Goal: Task Accomplishment & Management: Complete application form

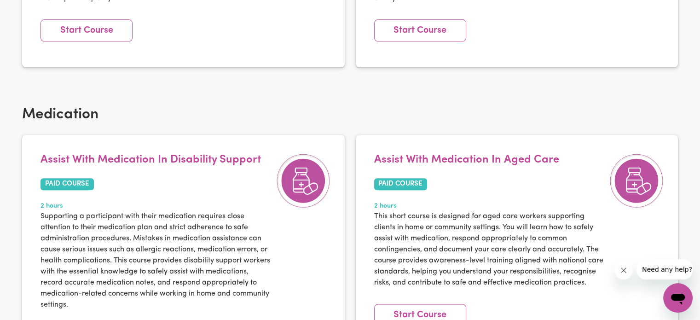
scroll to position [1144, 0]
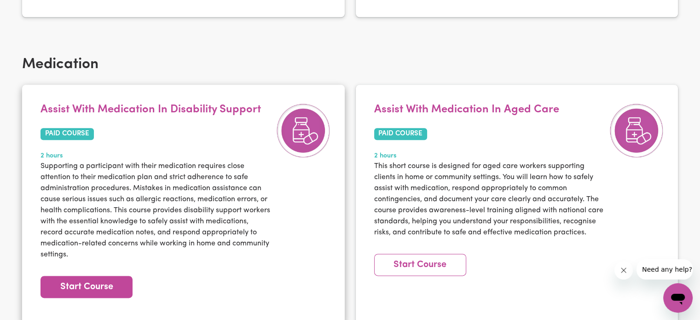
click at [121, 277] on link "Start Course" at bounding box center [86, 287] width 92 height 22
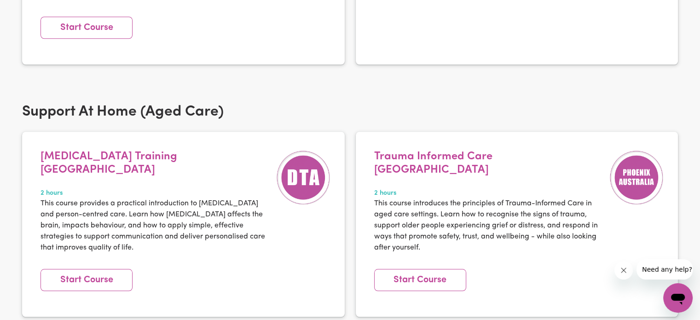
scroll to position [844, 0]
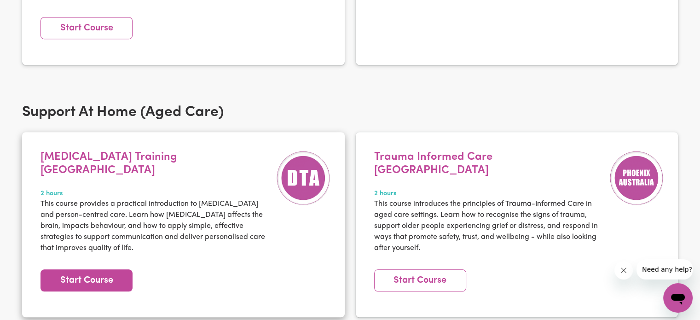
click at [121, 275] on link "Start Course" at bounding box center [86, 280] width 92 height 22
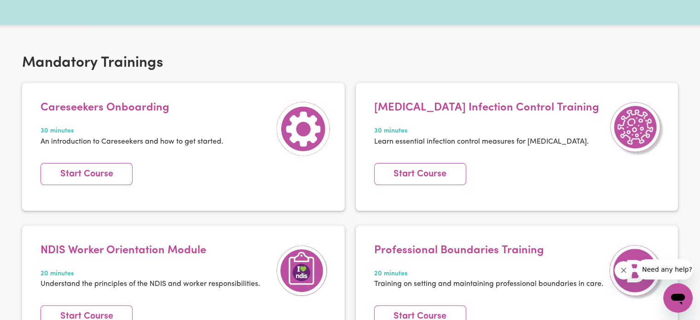
scroll to position [0, 0]
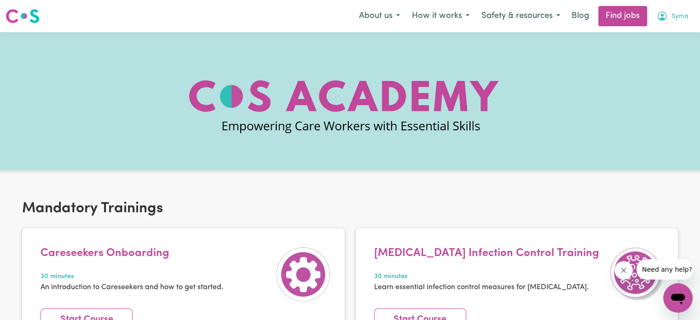
click at [675, 14] on span "Syma" at bounding box center [679, 17] width 17 height 10
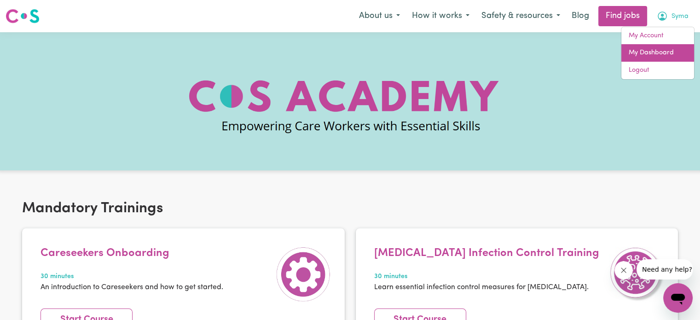
click at [663, 46] on link "My Dashboard" at bounding box center [657, 52] width 73 height 17
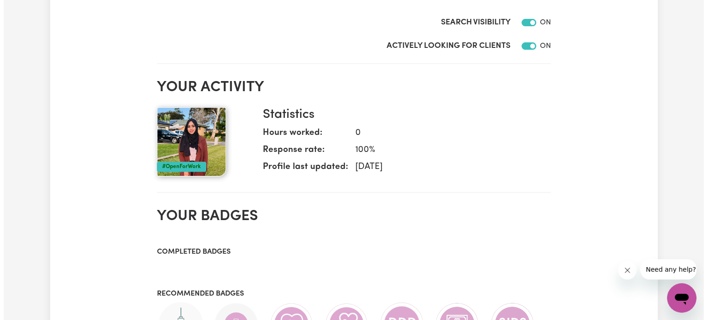
scroll to position [199, 0]
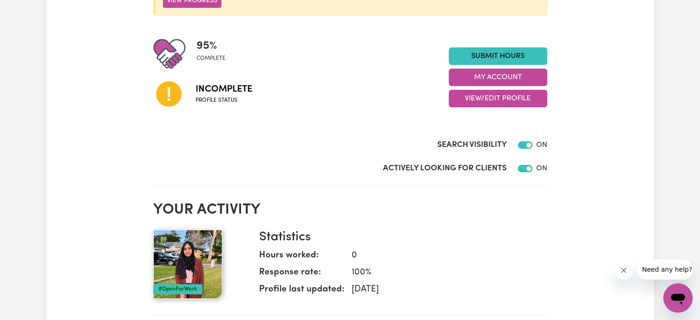
click at [167, 93] on icon at bounding box center [168, 93] width 25 height 25
click at [313, 104] on div "Incomplete Profile status" at bounding box center [300, 93] width 295 height 47
click at [515, 70] on button "My Account" at bounding box center [498, 77] width 98 height 17
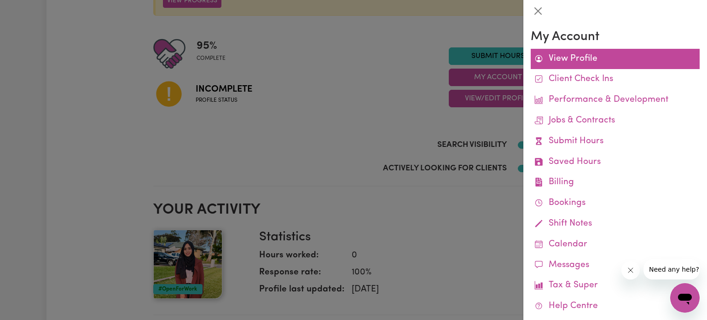
click at [580, 65] on link "View Profile" at bounding box center [614, 59] width 169 height 21
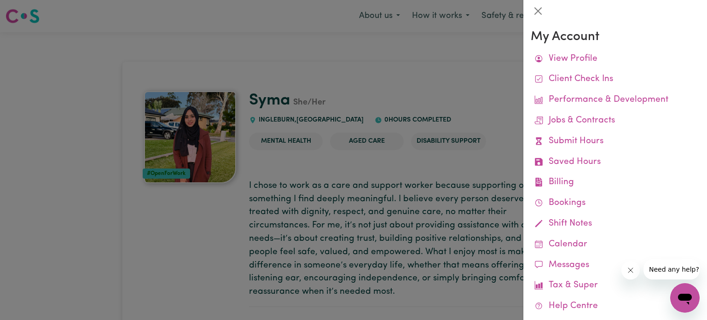
click at [451, 224] on div at bounding box center [353, 160] width 707 height 320
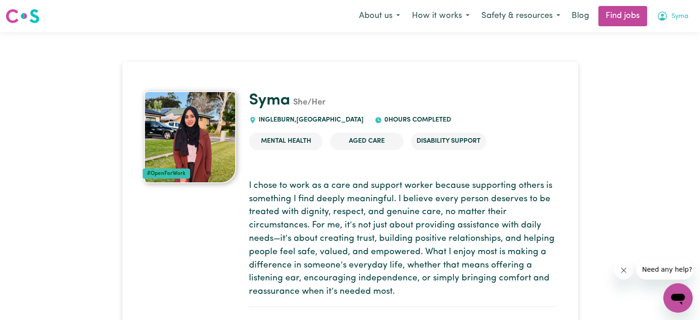
click at [662, 22] on icon "My Account" at bounding box center [661, 16] width 11 height 11
click at [650, 39] on link "My Account" at bounding box center [657, 35] width 73 height 17
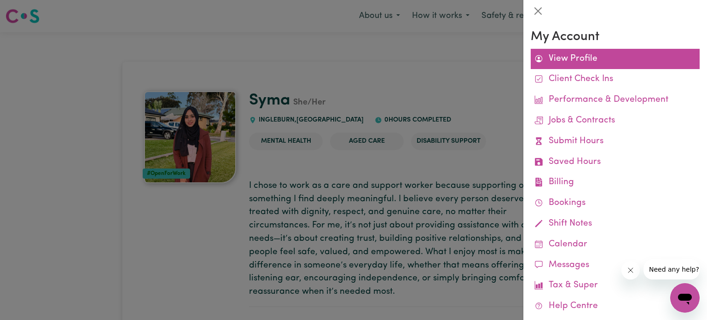
click at [536, 53] on span at bounding box center [538, 58] width 9 height 13
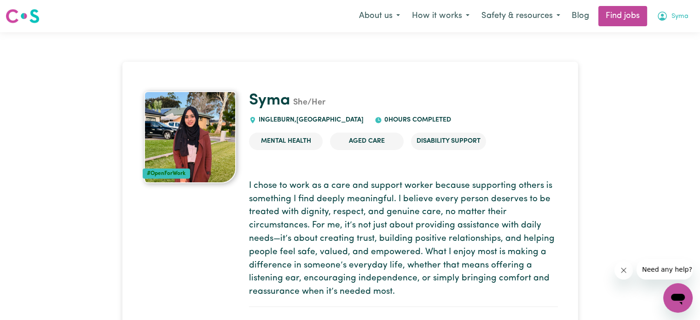
click at [676, 13] on span "Syma" at bounding box center [679, 17] width 17 height 10
click at [660, 53] on link "My Dashboard" at bounding box center [657, 52] width 73 height 17
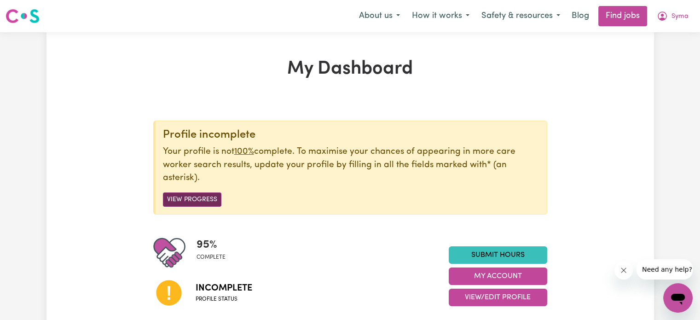
click at [209, 195] on button "View Progress" at bounding box center [192, 199] width 58 height 14
click at [199, 196] on button "View Progress" at bounding box center [192, 199] width 58 height 14
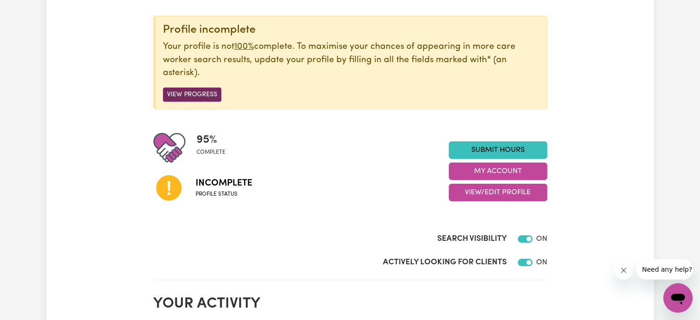
click at [200, 92] on button "View Progress" at bounding box center [192, 94] width 58 height 14
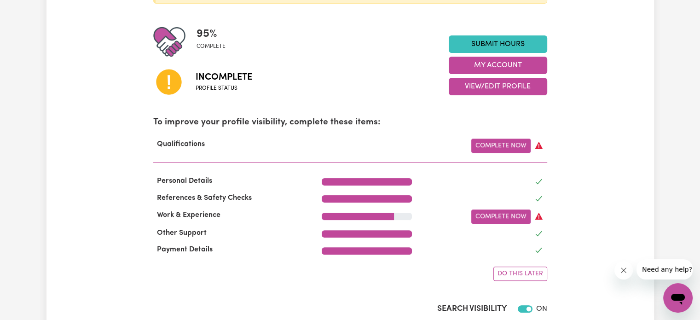
scroll to position [211, 0]
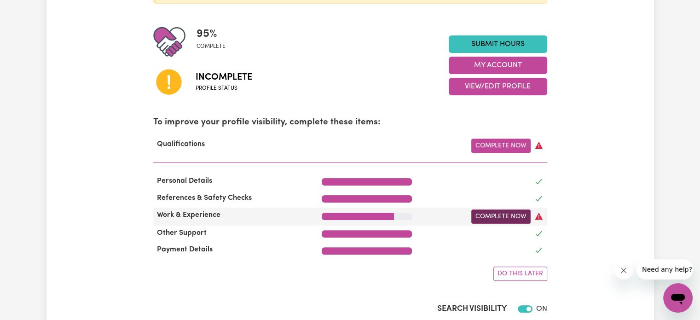
click at [481, 215] on link "Complete Now" at bounding box center [500, 216] width 59 height 14
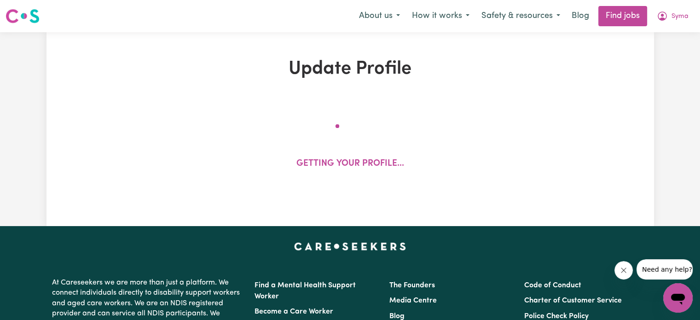
select select "2019"
select select "2020"
select select "2025"
select select "2024"
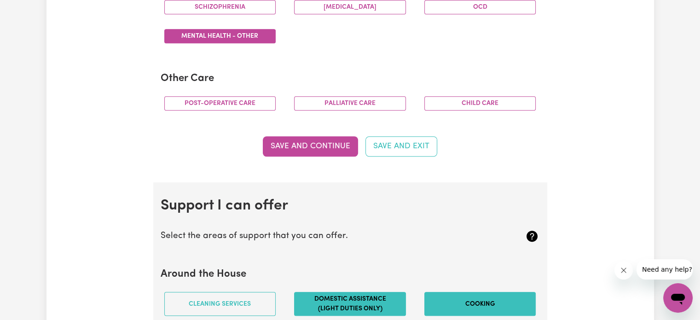
scroll to position [636, 0]
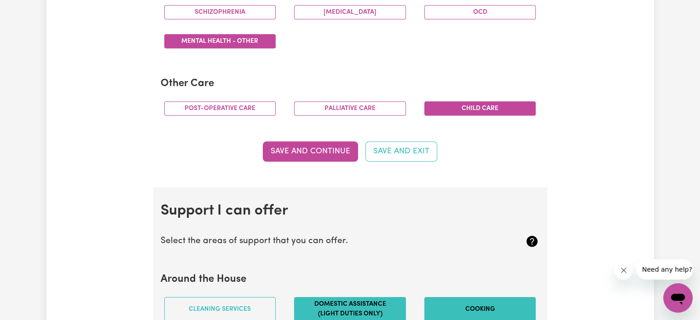
click at [457, 109] on button "Child care" at bounding box center [480, 108] width 112 height 14
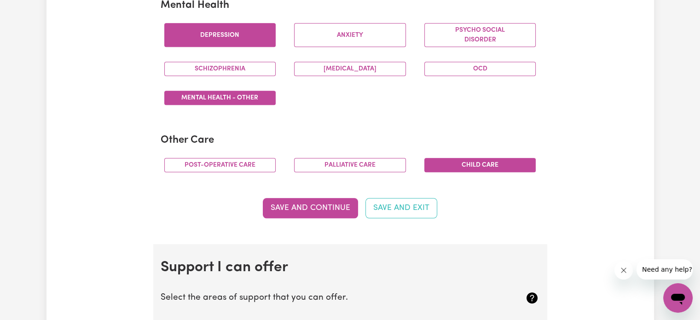
scroll to position [580, 0]
click at [339, 212] on button "Save and Continue" at bounding box center [310, 208] width 95 height 20
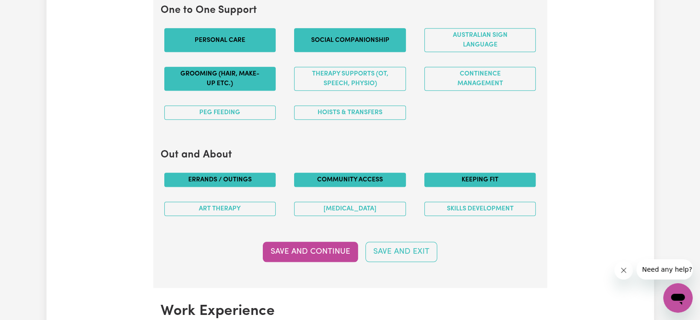
scroll to position [1011, 0]
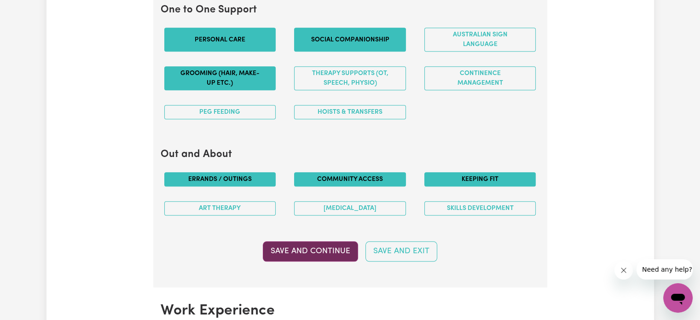
click at [337, 243] on button "Save and Continue" at bounding box center [310, 251] width 95 height 20
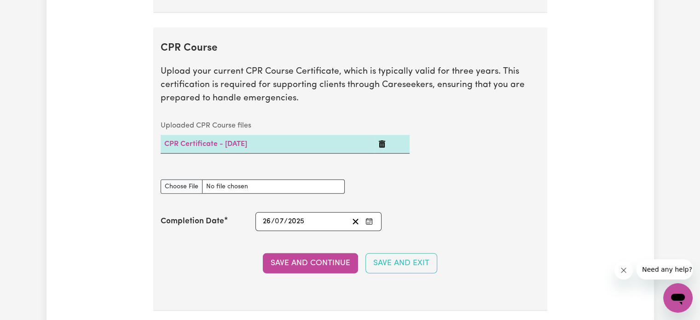
scroll to position [2337, 0]
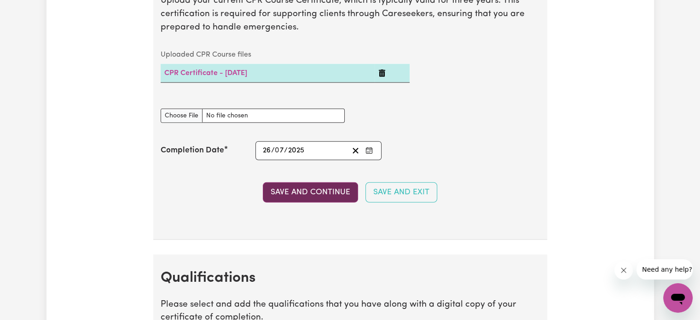
click at [333, 185] on button "Save and Continue" at bounding box center [310, 192] width 95 height 20
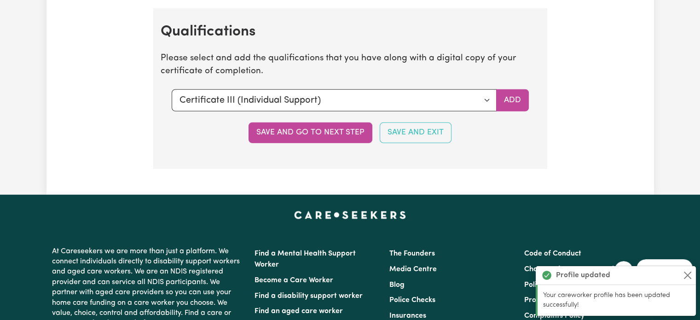
scroll to position [2585, 0]
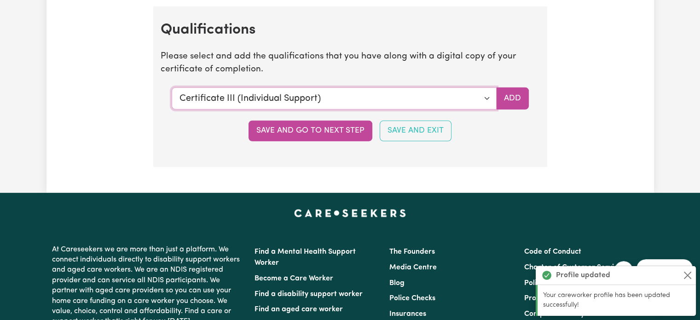
click at [364, 93] on select "Select a qualification to add... Certificate III (Individual Support) Certifica…" at bounding box center [334, 98] width 325 height 22
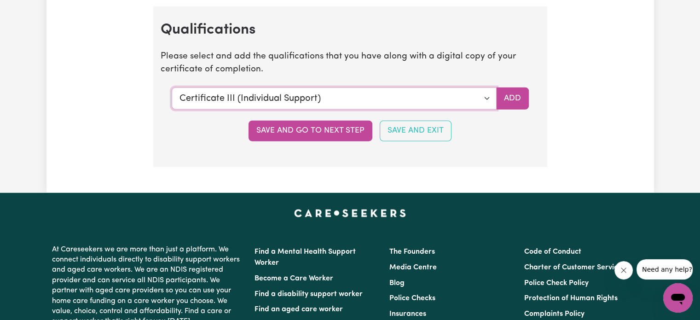
select select "Diploma of Community Services"
click at [172, 87] on select "Select a qualification to add... Certificate III (Individual Support) Certifica…" at bounding box center [334, 98] width 325 height 22
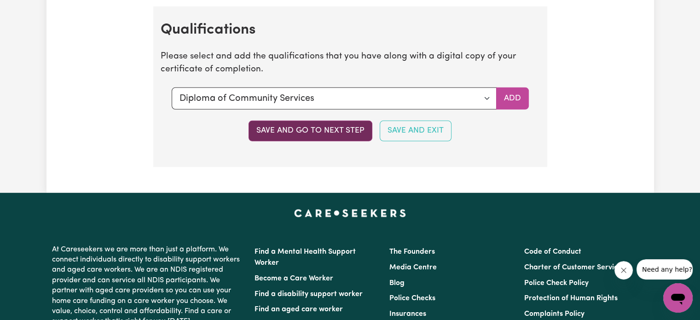
click at [305, 128] on button "Save and go to next step" at bounding box center [310, 131] width 124 height 20
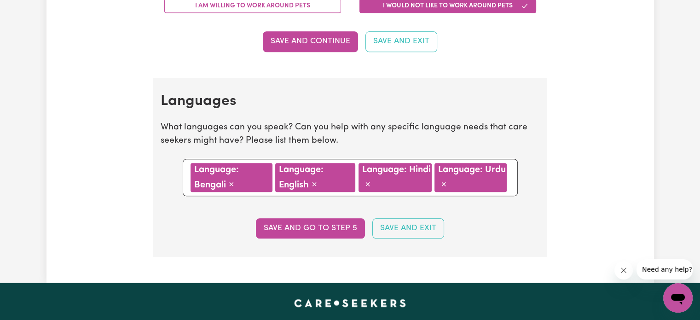
scroll to position [980, 0]
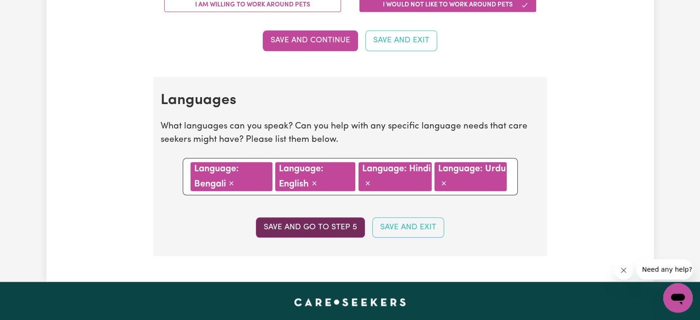
click at [323, 228] on button "Save and go to step 5" at bounding box center [310, 227] width 109 height 20
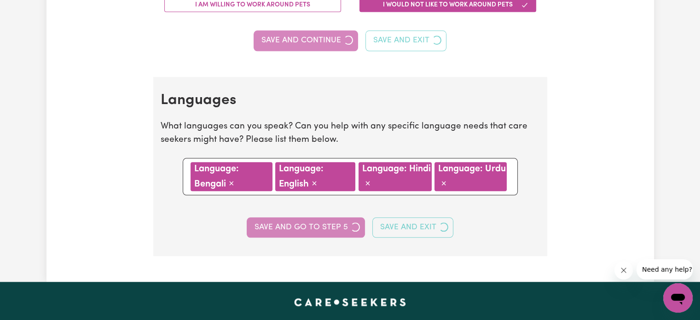
scroll to position [422, 0]
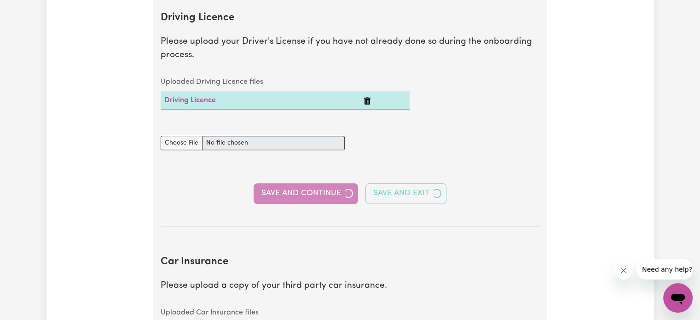
select select "I am working in another industry"
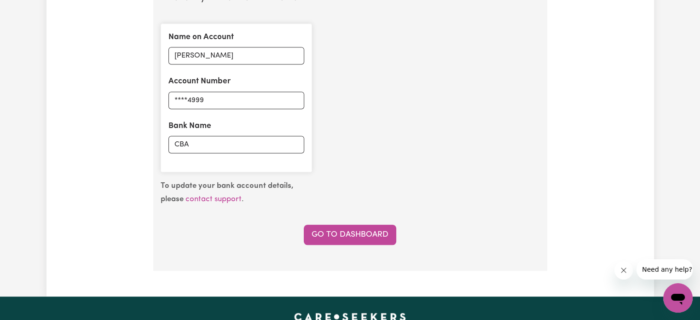
scroll to position [691, 0]
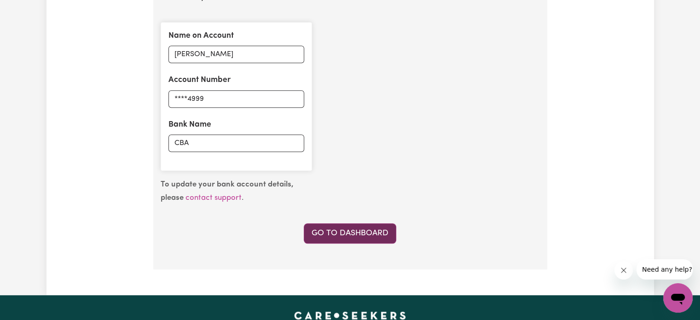
click at [330, 227] on link "Go to Dashboard" at bounding box center [350, 233] width 92 height 20
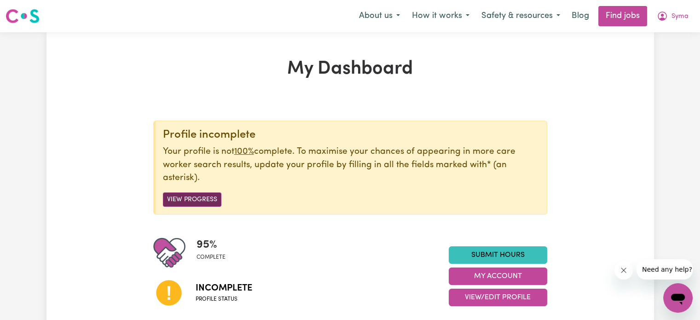
click at [219, 198] on button "View Progress" at bounding box center [192, 199] width 58 height 14
click at [194, 199] on button "View Progress" at bounding box center [192, 199] width 58 height 14
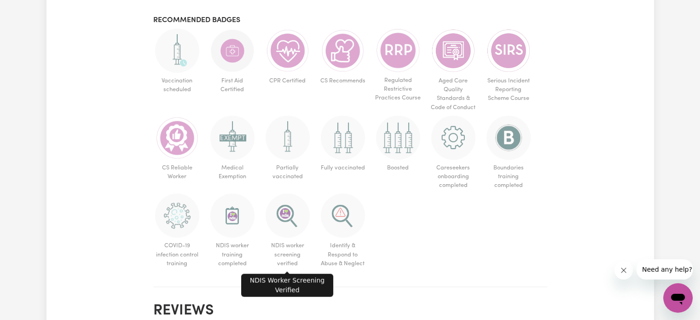
scroll to position [594, 0]
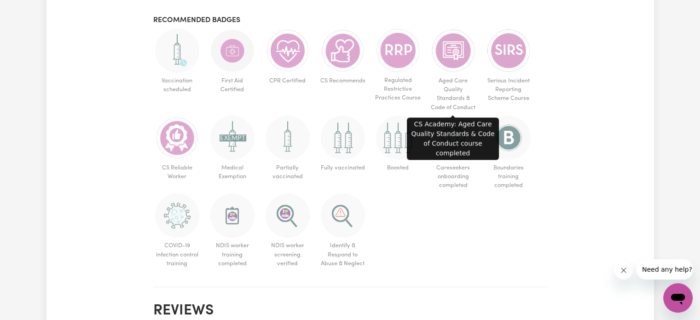
click at [454, 52] on img at bounding box center [453, 51] width 44 height 44
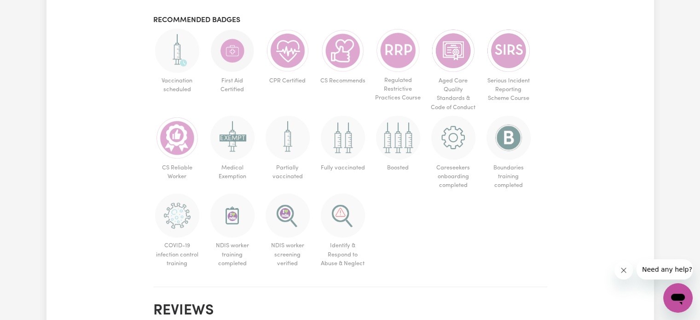
click at [454, 52] on img at bounding box center [453, 51] width 44 height 44
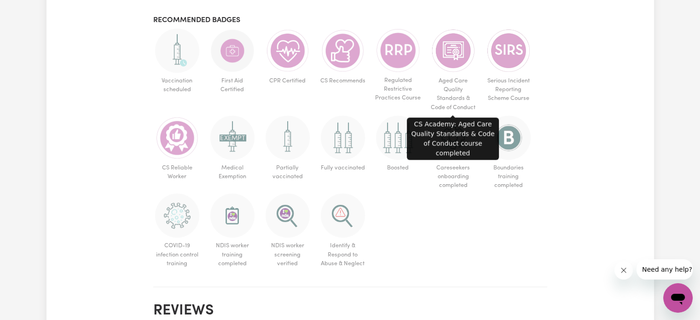
click at [454, 52] on img at bounding box center [453, 51] width 44 height 44
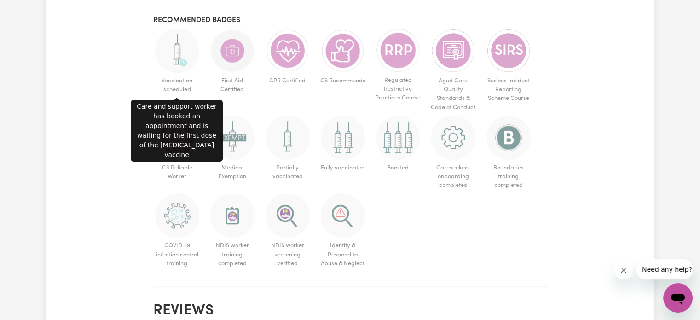
click at [172, 62] on img at bounding box center [177, 51] width 44 height 44
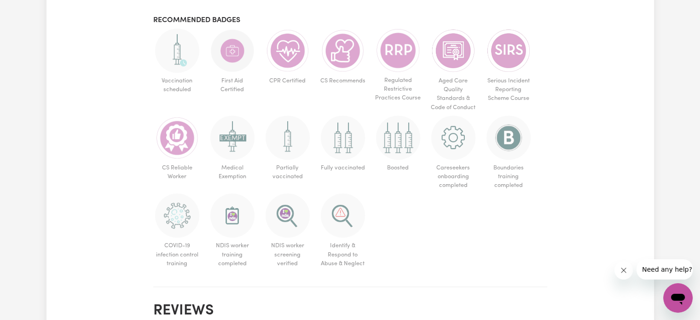
click at [172, 62] on img at bounding box center [177, 51] width 44 height 44
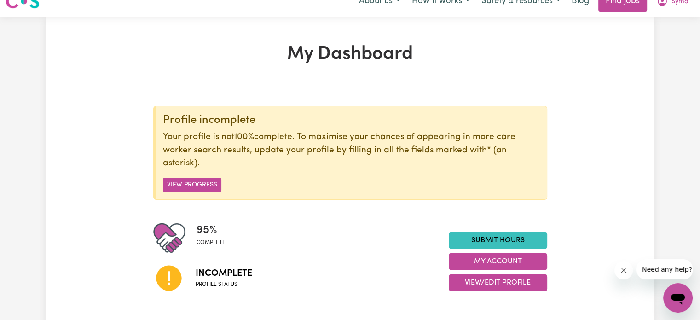
scroll to position [0, 0]
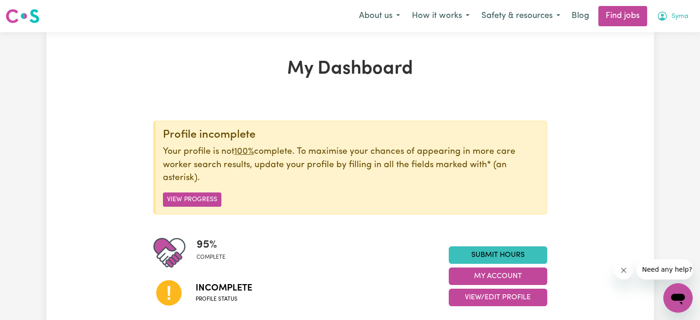
click at [670, 13] on button "Syma" at bounding box center [672, 15] width 44 height 19
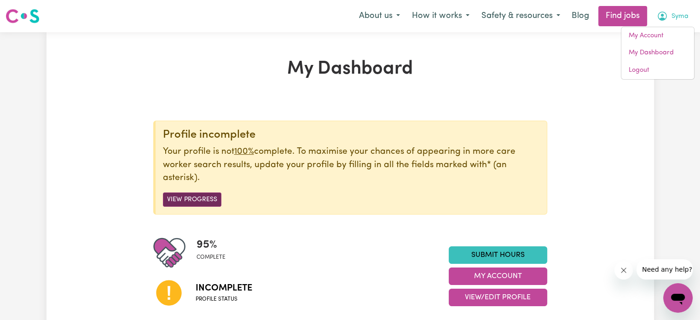
click at [212, 195] on button "View Progress" at bounding box center [192, 199] width 58 height 14
click at [202, 200] on button "View Progress" at bounding box center [192, 199] width 58 height 14
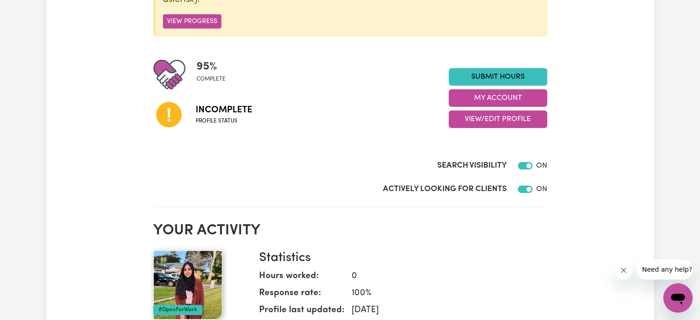
scroll to position [132, 0]
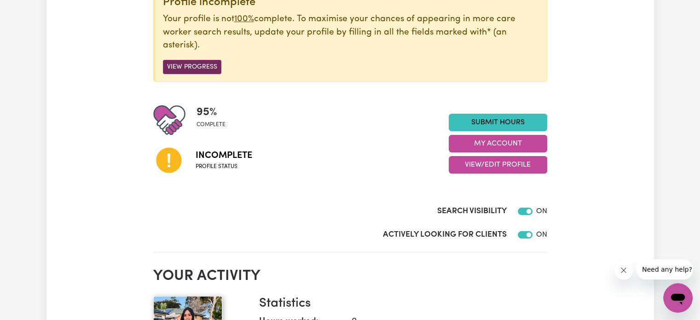
click at [196, 71] on button "View Progress" at bounding box center [192, 67] width 58 height 14
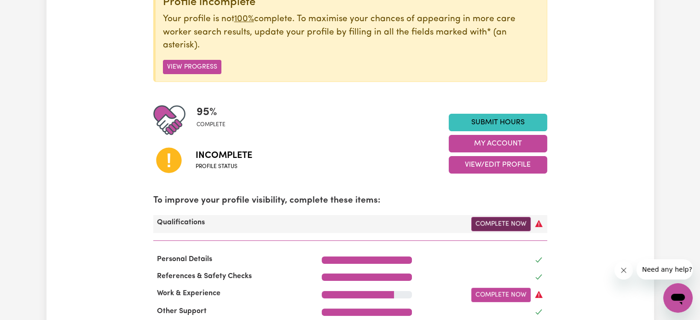
click at [506, 220] on link "Complete Now" at bounding box center [500, 224] width 59 height 14
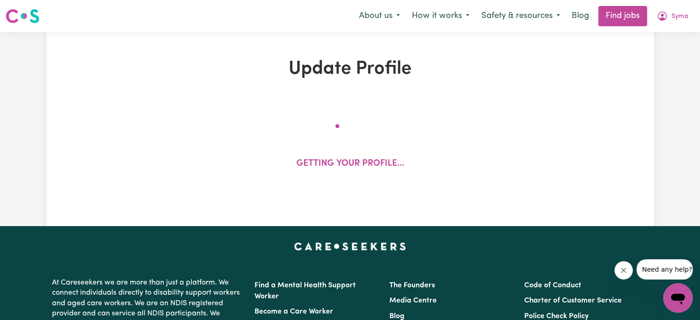
select select "2019"
select select "2020"
select select "2025"
select select "2024"
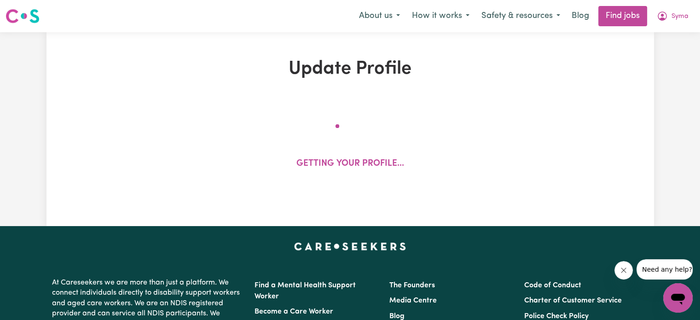
select select "Certificate III (Individual Support)"
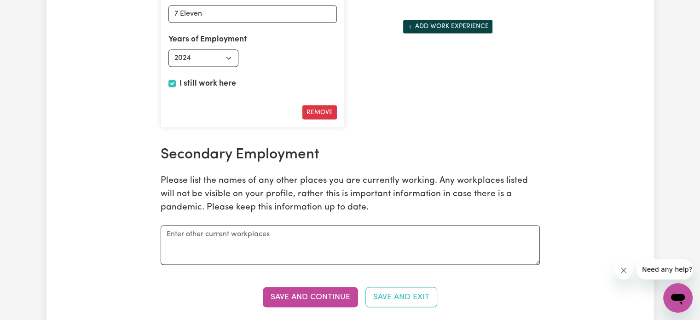
scroll to position [1663, 0]
click at [374, 238] on textarea at bounding box center [350, 244] width 379 height 40
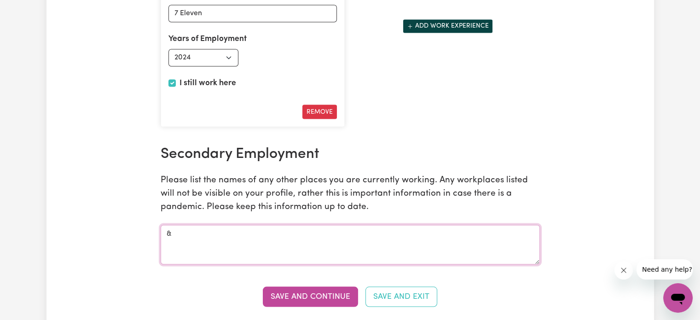
type textarea "&"
type textarea "7 Eleven"
click at [305, 286] on button "Save and Continue" at bounding box center [310, 296] width 95 height 20
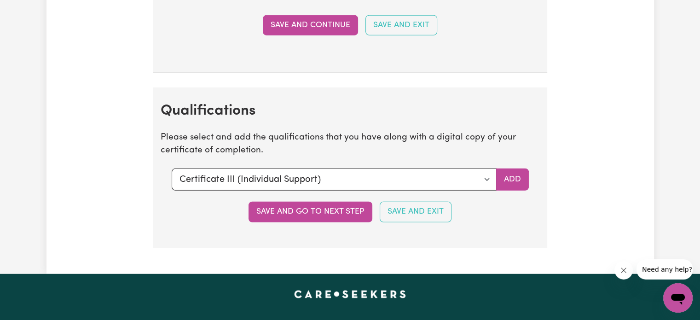
scroll to position [2504, 0]
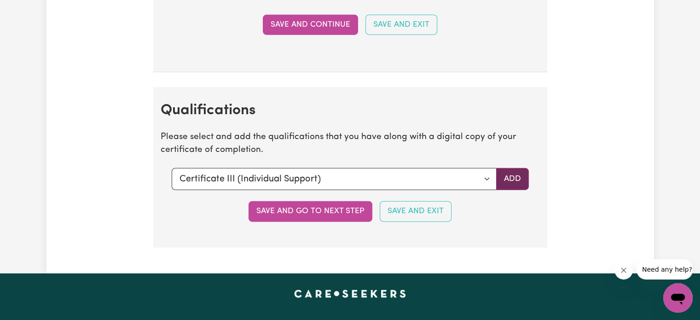
click at [515, 176] on button "Add" at bounding box center [512, 179] width 33 height 22
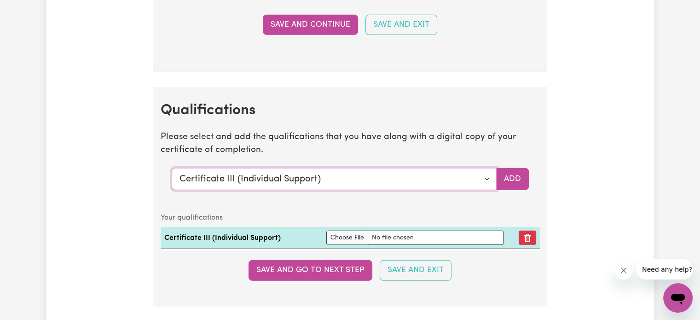
click at [488, 175] on select "Select a qualification to add... Certificate III (Individual Support) Certifica…" at bounding box center [334, 179] width 325 height 22
select select "CPR Course [HLTAID009-12]"
click at [172, 168] on select "Select a qualification to add... Certificate III (Individual Support) Certifica…" at bounding box center [334, 179] width 325 height 22
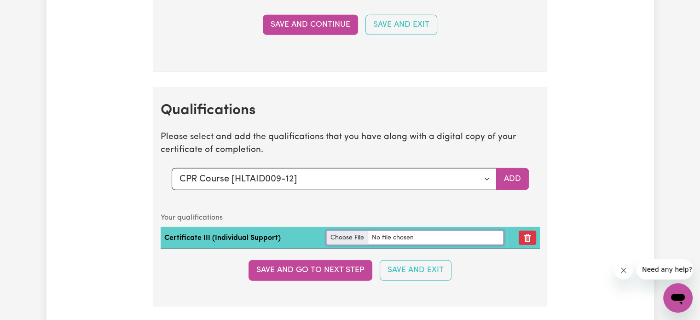
click at [354, 233] on input "file" at bounding box center [414, 237] width 177 height 14
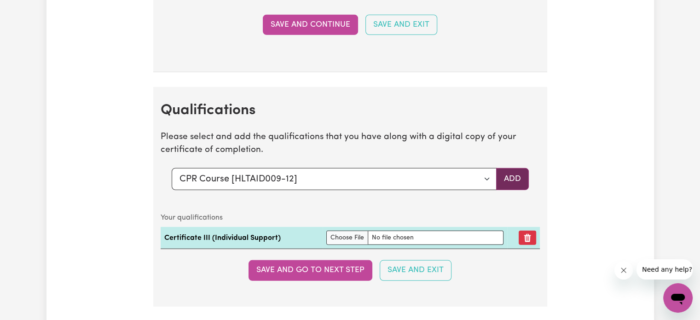
click at [513, 168] on button "Add" at bounding box center [512, 179] width 33 height 22
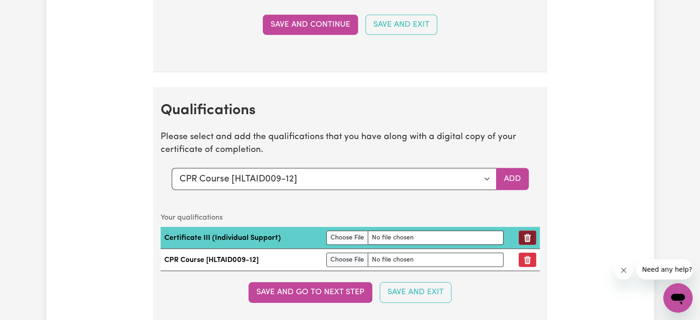
click at [525, 233] on icon "Remove qualification" at bounding box center [527, 237] width 9 height 9
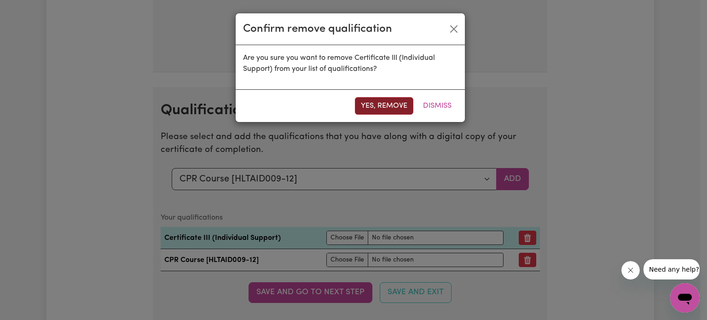
click at [384, 99] on button "Yes, remove" at bounding box center [384, 105] width 58 height 17
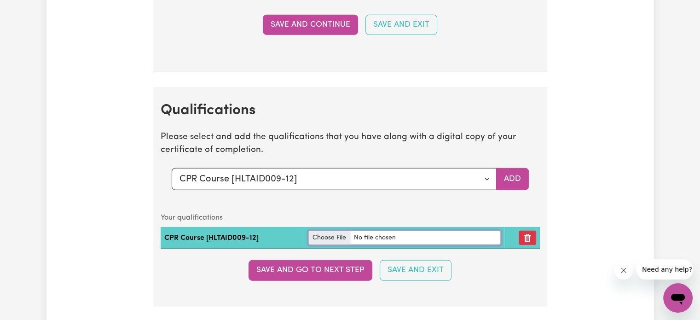
click at [329, 230] on input "file" at bounding box center [404, 237] width 192 height 14
click at [322, 233] on input "file" at bounding box center [404, 237] width 192 height 14
type input "C:\fakepath\first aid, cpr.pdf"
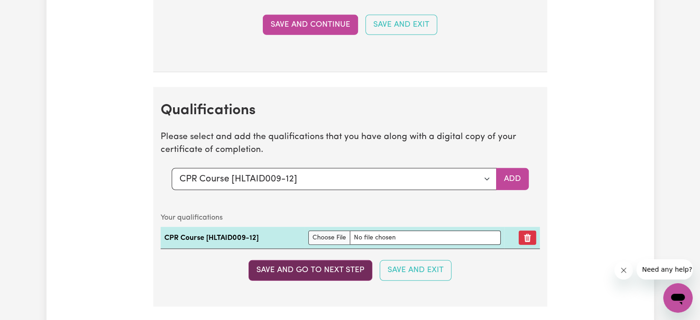
click at [339, 262] on button "Save and go to next step" at bounding box center [310, 270] width 124 height 20
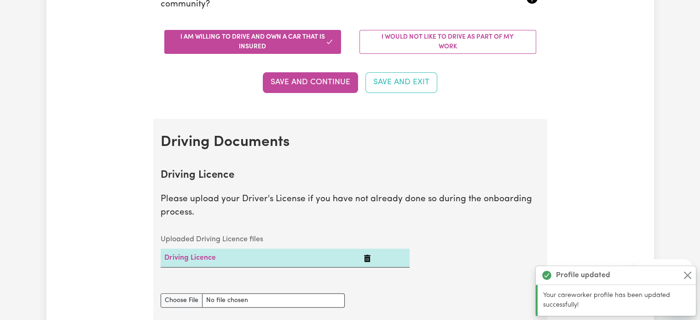
scroll to position [0, 0]
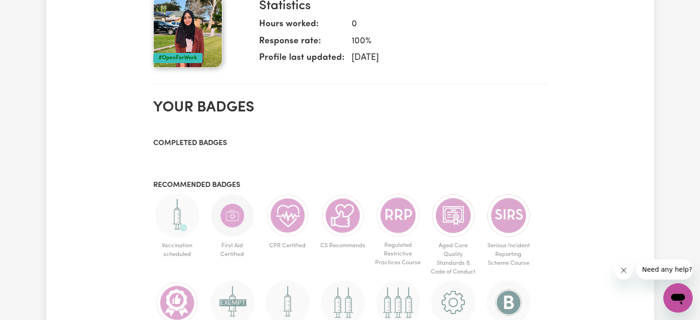
scroll to position [325, 0]
click at [208, 183] on h3 "Recommended badges" at bounding box center [350, 184] width 394 height 9
click at [203, 138] on h3 "Completed badges" at bounding box center [350, 142] width 394 height 9
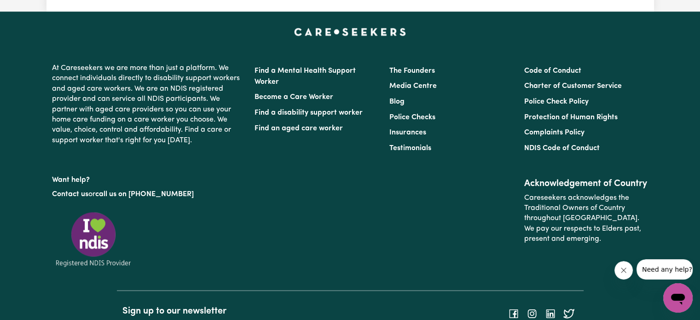
scroll to position [856, 0]
click at [405, 115] on link "Police Checks" at bounding box center [412, 117] width 46 height 7
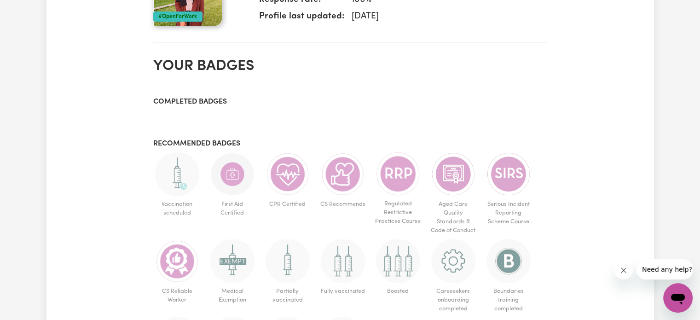
scroll to position [367, 0]
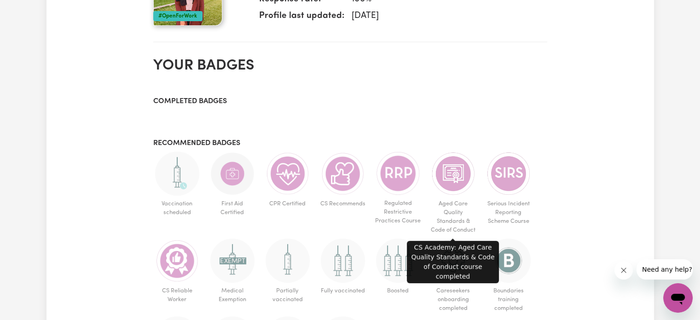
click at [451, 178] on img at bounding box center [453, 173] width 44 height 44
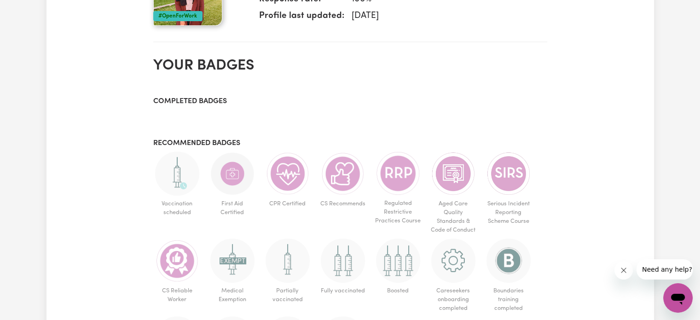
click at [451, 178] on img at bounding box center [453, 173] width 44 height 44
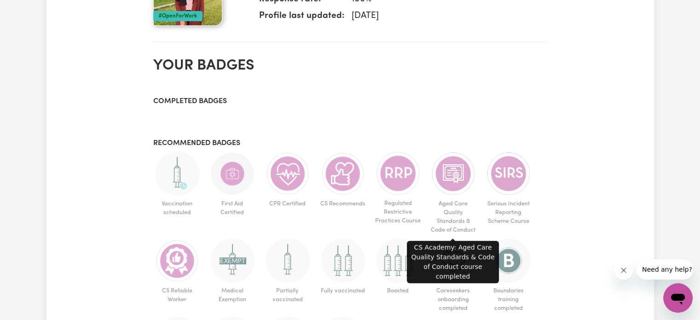
click at [451, 178] on img at bounding box center [453, 173] width 44 height 44
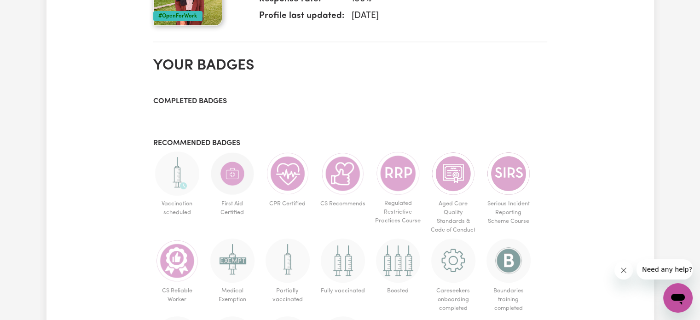
click at [451, 178] on img at bounding box center [453, 173] width 44 height 44
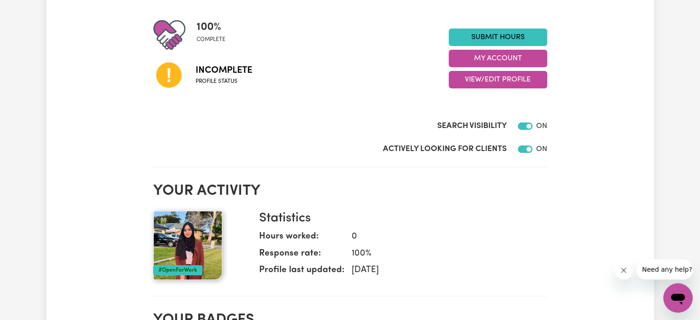
scroll to position [0, 0]
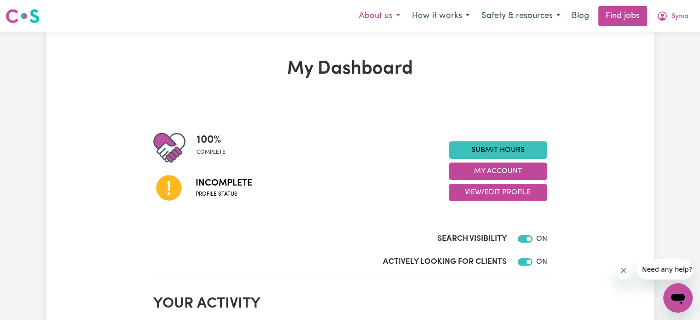
click at [385, 20] on button "About us" at bounding box center [379, 15] width 53 height 19
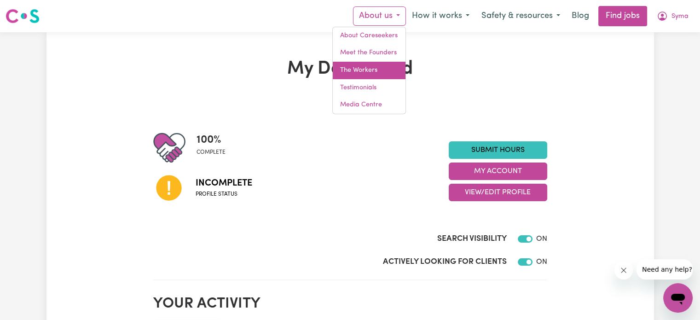
click at [388, 70] on link "The Workers" at bounding box center [369, 70] width 73 height 17
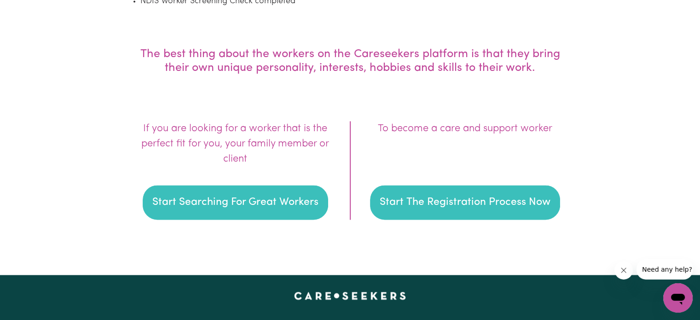
scroll to position [1312, 0]
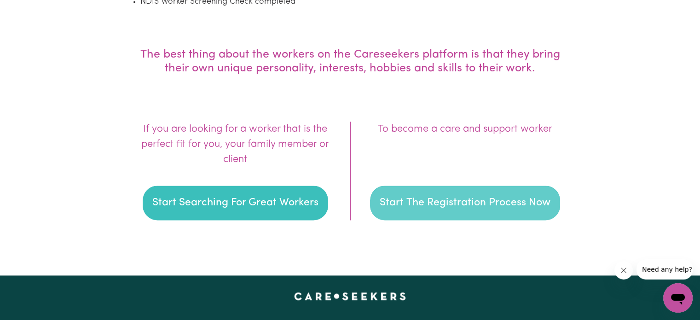
click at [444, 196] on button "Start The Registration Process Now" at bounding box center [465, 202] width 190 height 35
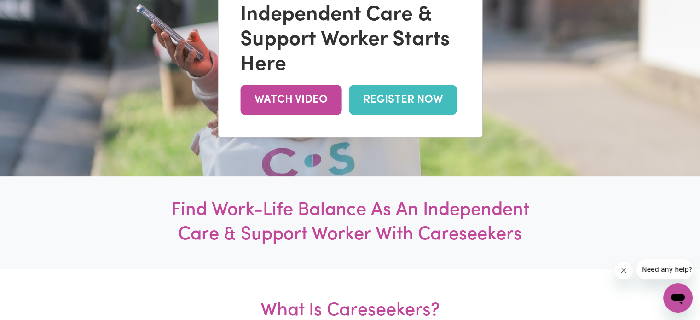
scroll to position [176, 0]
click at [426, 86] on link "REGISTER NOW" at bounding box center [403, 99] width 108 height 30
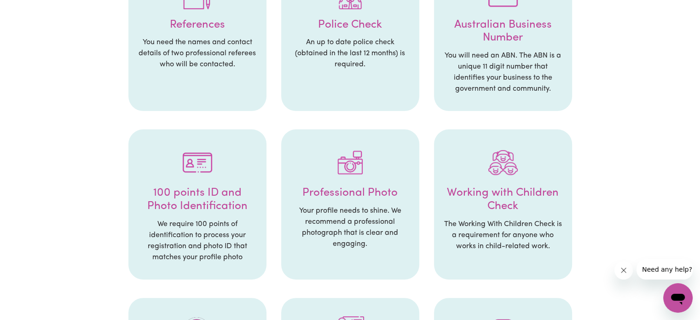
scroll to position [259, 0]
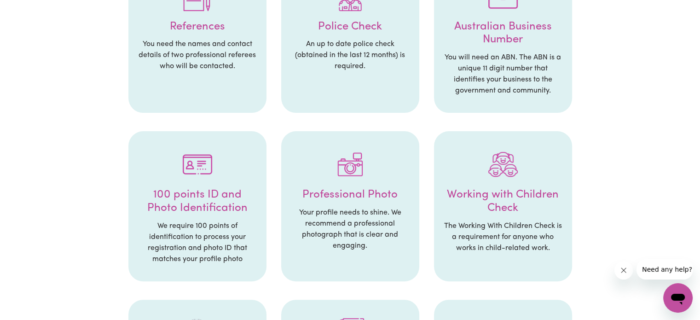
click at [227, 45] on p "You need the names and contact details of two professional referees who will be…" at bounding box center [198, 55] width 120 height 33
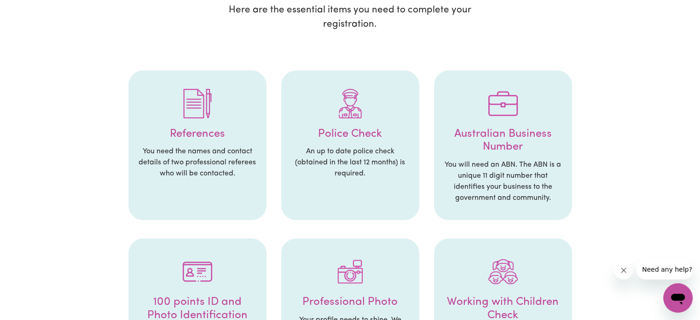
scroll to position [152, 0]
drag, startPoint x: 360, startPoint y: 42, endPoint x: 359, endPoint y: 113, distance: 71.3
click at [359, 113] on section "Let's get started! Hi Syma , welcome to the Careseekers platform! We can't wait…" at bounding box center [350, 260] width 572 height 716
click at [359, 113] on img at bounding box center [349, 103] width 29 height 29
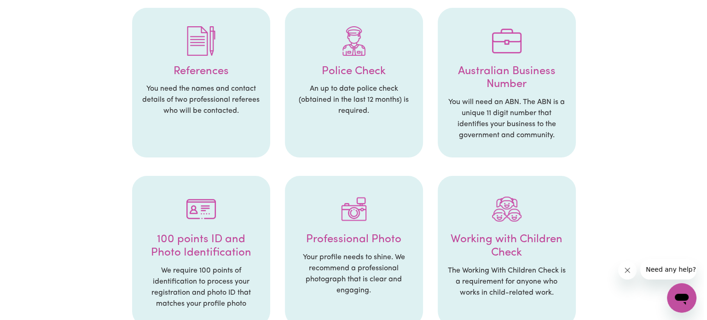
scroll to position [0, 0]
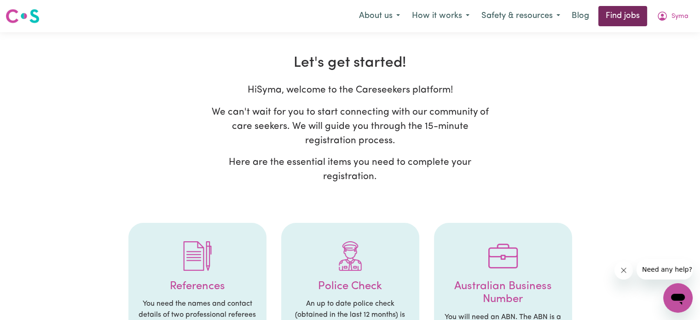
click at [625, 18] on link "Find jobs" at bounding box center [622, 16] width 49 height 20
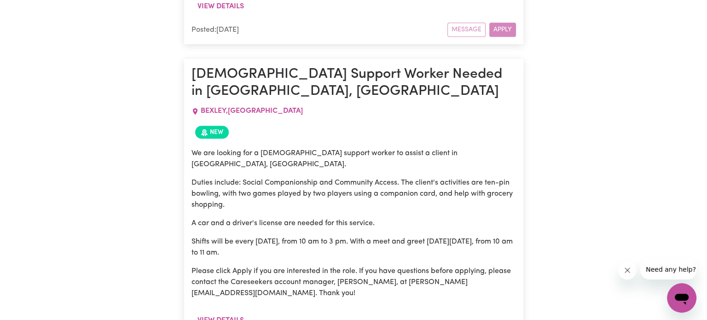
scroll to position [844, 0]
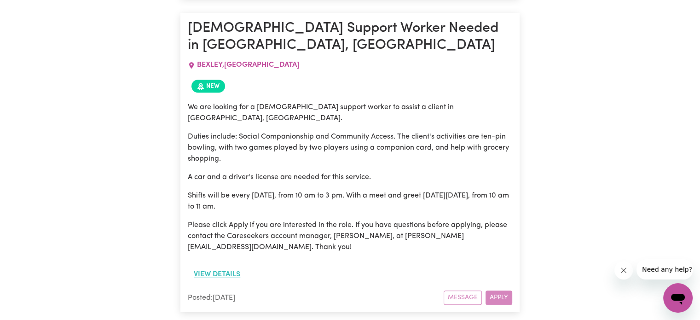
click at [235, 265] on button "View details" at bounding box center [217, 273] width 58 height 17
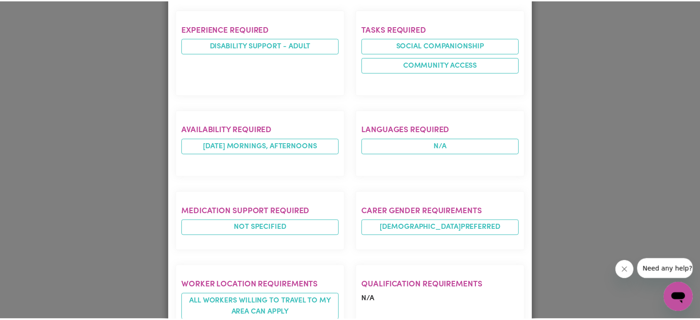
scroll to position [553, 0]
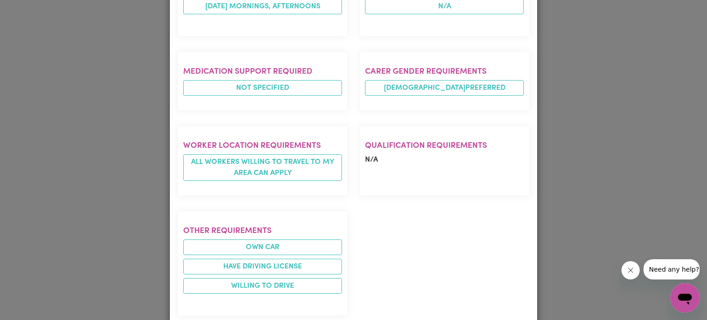
click at [566, 151] on div "Job Details Female Support Worker Needed in Bexley, NSW BEXLEY , New South Wale…" at bounding box center [353, 160] width 707 height 320
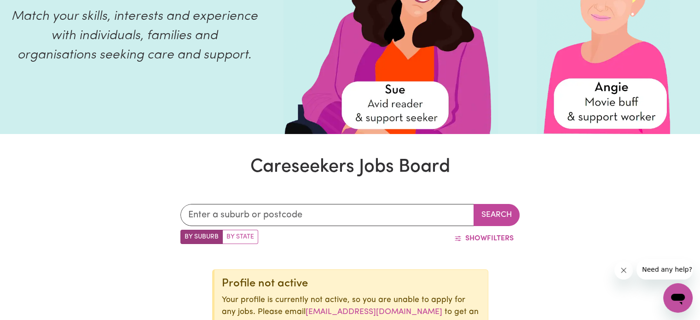
scroll to position [0, 0]
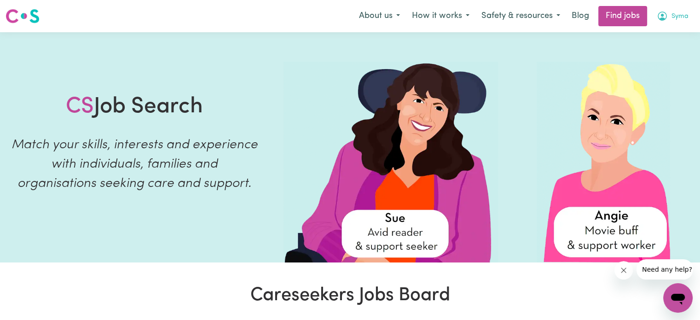
click at [673, 14] on span "Syma" at bounding box center [679, 17] width 17 height 10
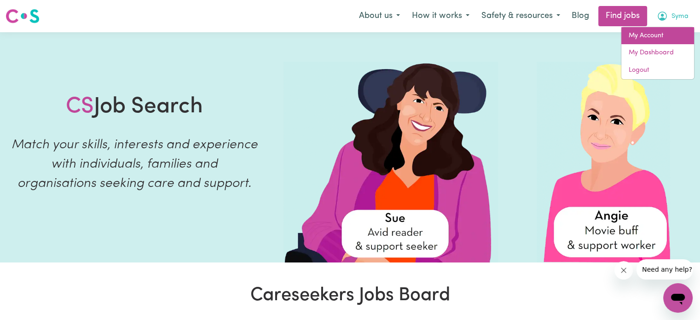
click at [664, 40] on link "My Account" at bounding box center [657, 35] width 73 height 17
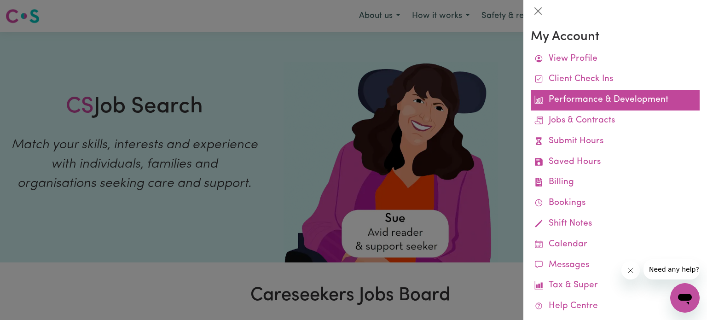
click at [586, 105] on link "Performance & Development" at bounding box center [614, 100] width 169 height 21
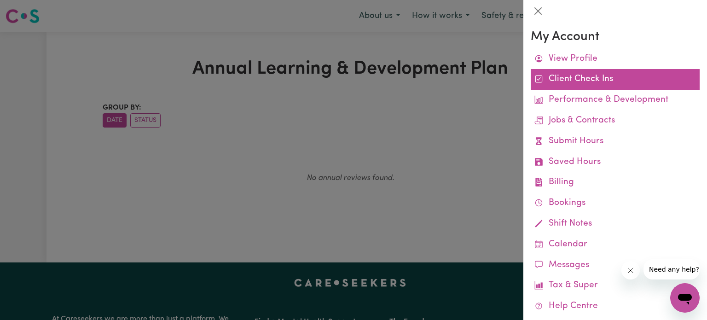
click at [570, 82] on link "Client Check Ins" at bounding box center [614, 79] width 169 height 21
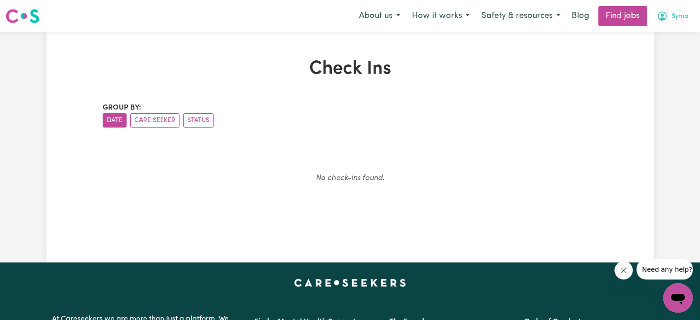
click at [685, 15] on span "Syma" at bounding box center [679, 17] width 17 height 10
click at [655, 38] on link "My Account" at bounding box center [657, 35] width 73 height 17
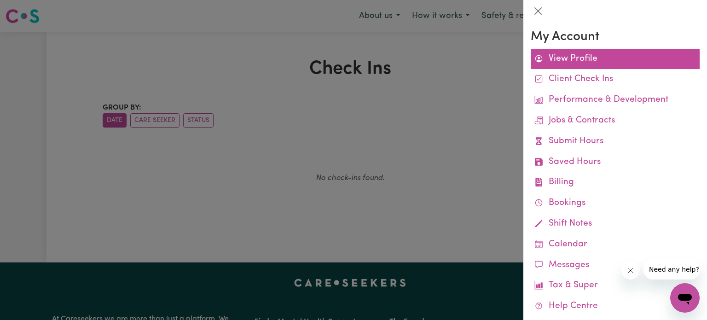
click at [624, 60] on link "View Profile" at bounding box center [614, 59] width 169 height 21
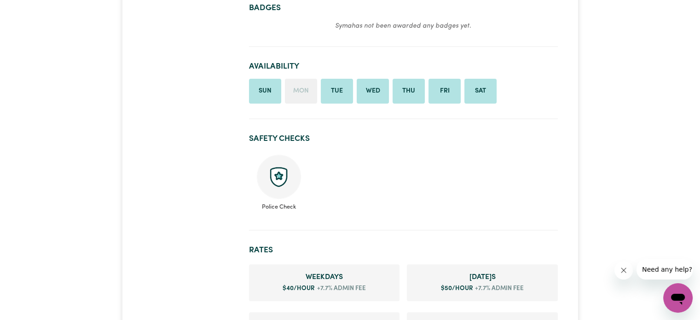
scroll to position [319, 0]
click at [281, 167] on img at bounding box center [279, 176] width 44 height 44
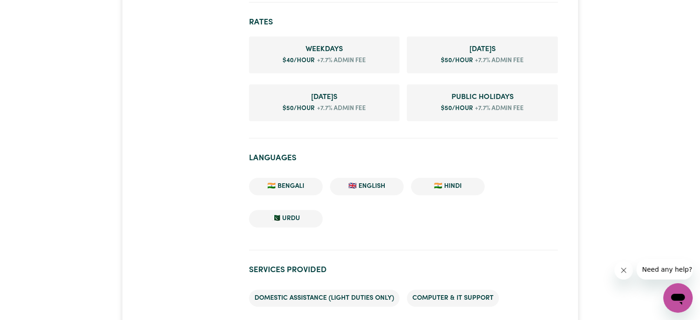
scroll to position [544, 0]
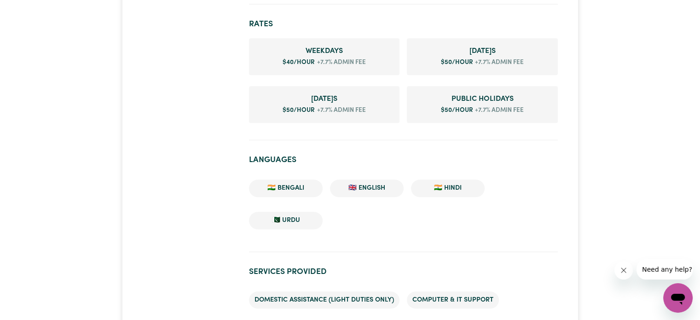
click at [379, 150] on section "Languages 🇮🇳 Bengali 🇬🇧 English 🇮🇳 Hindi 🇵🇰 Urdu" at bounding box center [403, 200] width 309 height 104
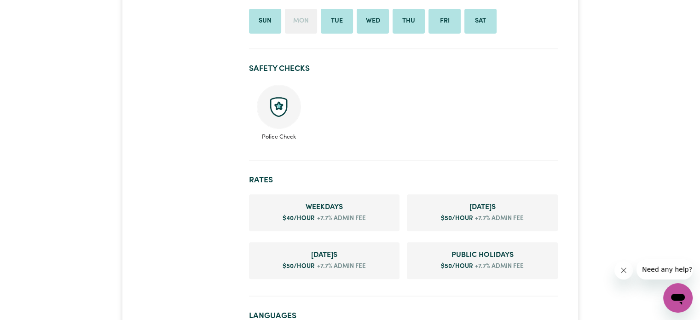
scroll to position [333, 0]
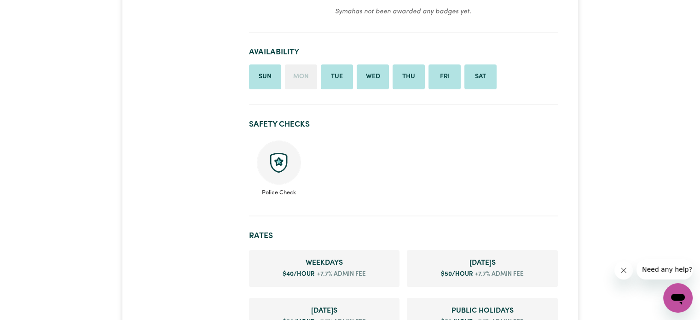
click at [269, 167] on img at bounding box center [279, 162] width 44 height 44
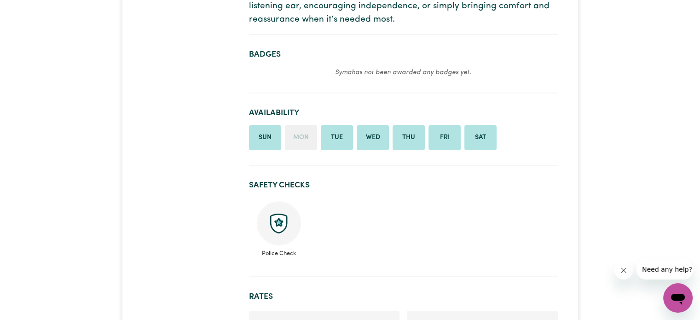
scroll to position [232, 0]
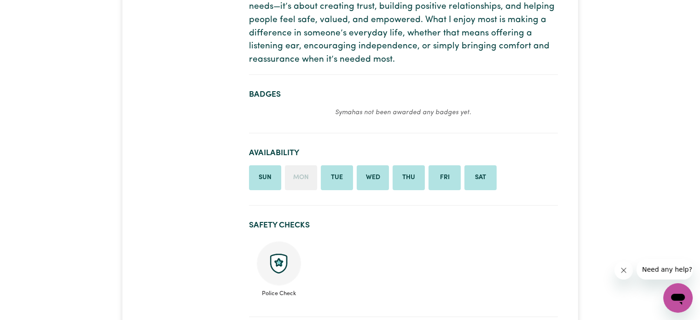
click at [270, 93] on h2 "Badges" at bounding box center [403, 95] width 309 height 10
click at [356, 109] on em "Syma has not been awarded any badges yet." at bounding box center [403, 112] width 136 height 7
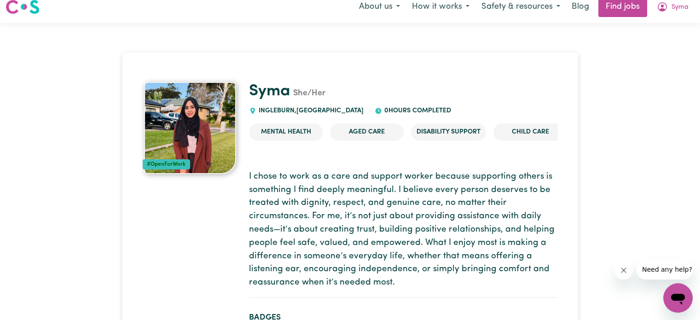
scroll to position [0, 0]
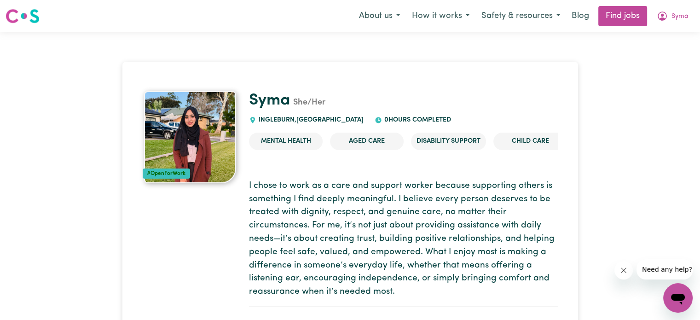
click at [184, 167] on img at bounding box center [190, 137] width 92 height 92
click at [173, 170] on div "#OpenForWork" at bounding box center [167, 173] width 48 height 10
click at [186, 138] on img at bounding box center [190, 137] width 92 height 92
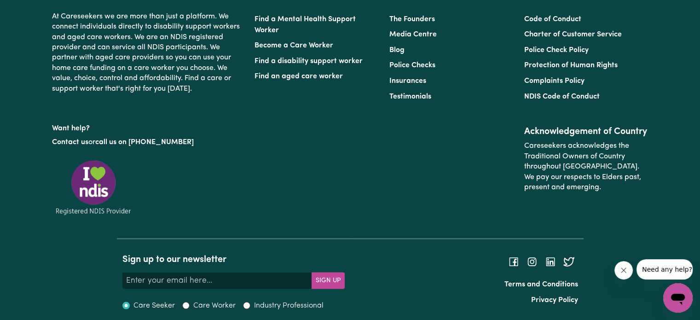
scroll to position [1822, 0]
click at [353, 223] on div "Find a Mental Health Support Worker Become a Care Worker Find a disability supp…" at bounding box center [451, 122] width 405 height 230
click at [187, 302] on input "Care Worker" at bounding box center [185, 304] width 7 height 7
radio input "true"
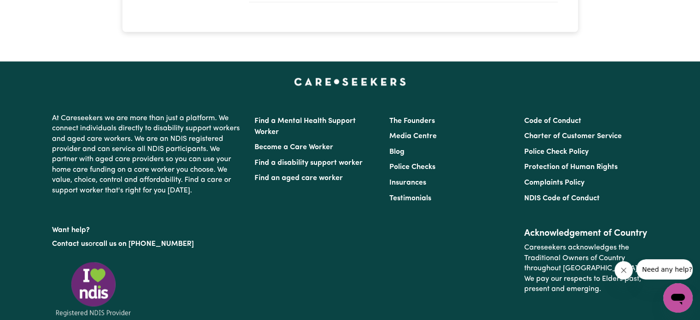
scroll to position [1719, 0]
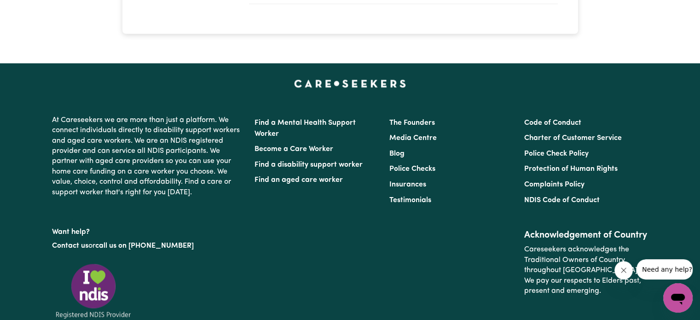
click at [653, 271] on span "Need any help?" at bounding box center [667, 268] width 50 height 7
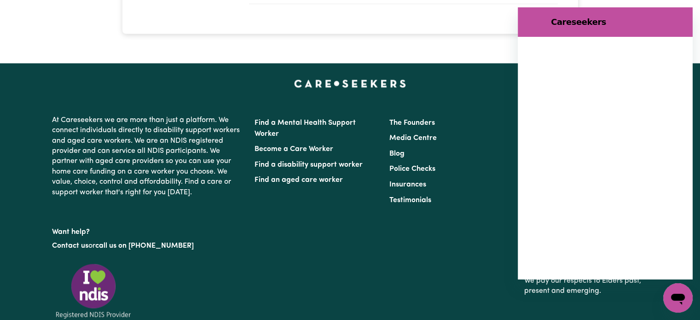
scroll to position [0, 0]
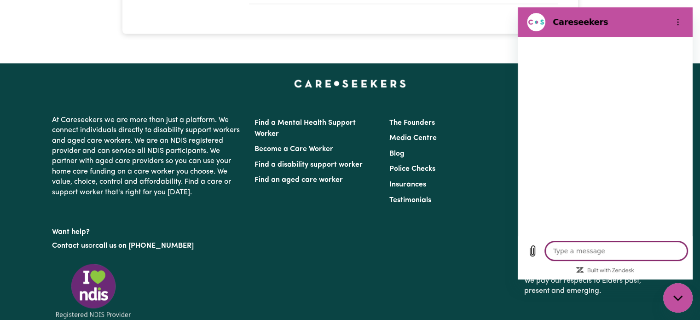
type textarea "x"
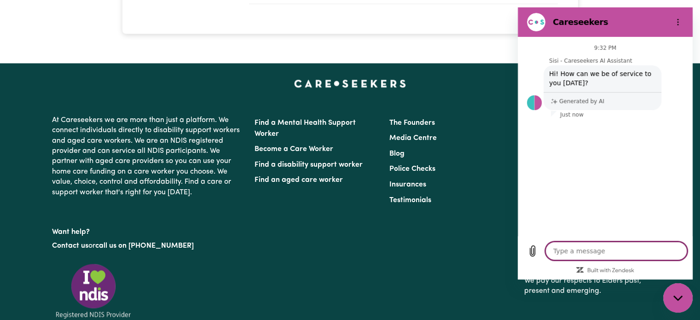
click at [587, 249] on textarea at bounding box center [616, 251] width 142 height 18
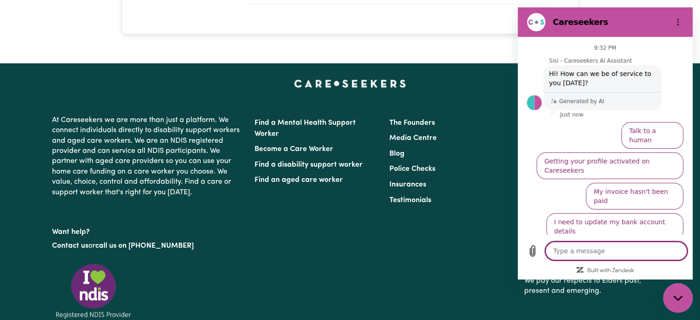
type textarea "w"
type textarea "x"
type textarea "h"
type textarea "x"
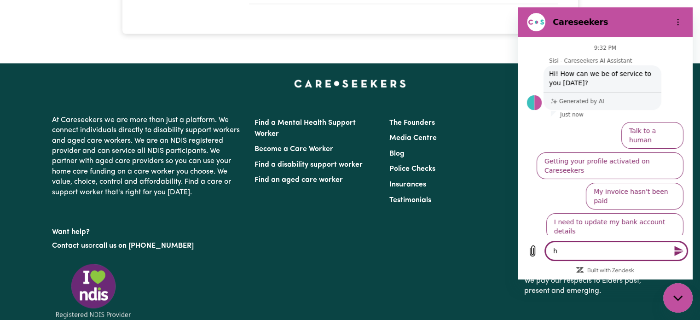
type textarea "ho"
type textarea "x"
type textarea "how"
type textarea "x"
type textarea "how"
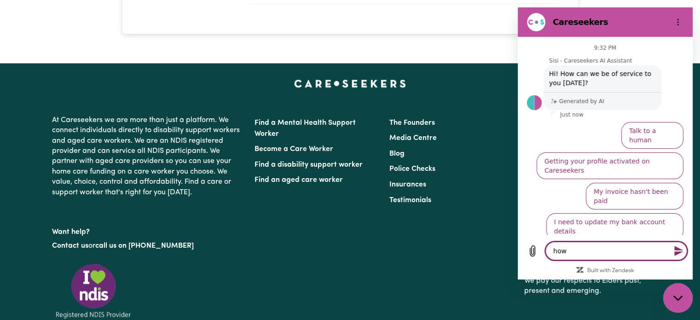
type textarea "x"
type textarea "how t"
type textarea "x"
type textarea "how to"
type textarea "x"
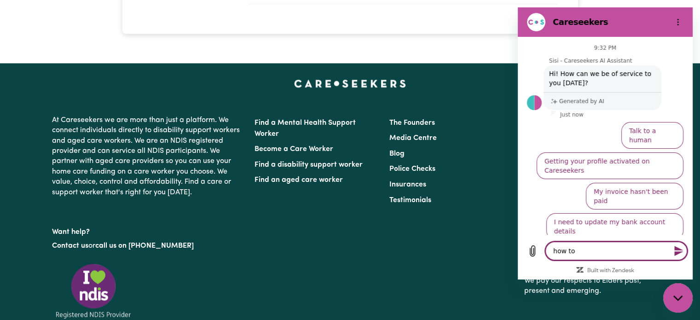
type textarea "how to"
type textarea "x"
type textarea "how to g"
type textarea "x"
type textarea "how to ge"
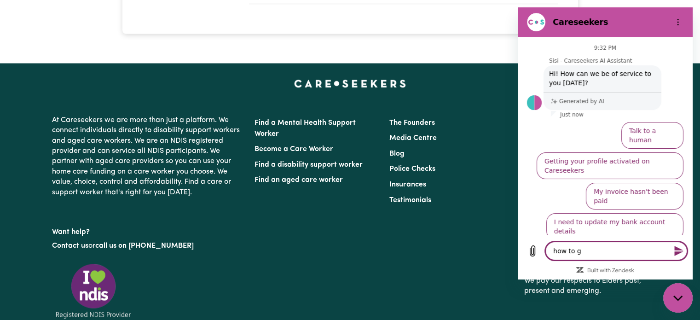
type textarea "x"
type textarea "how to get"
type textarea "x"
type textarea "how to get"
type textarea "x"
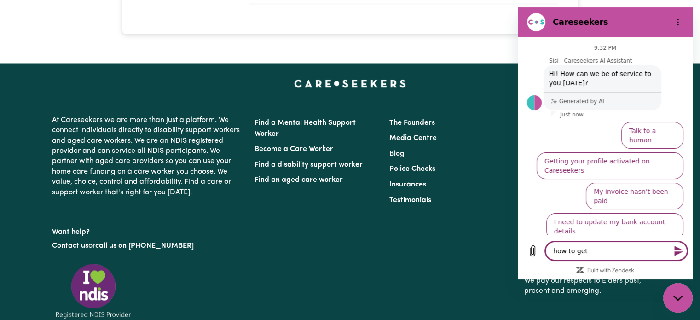
type textarea "how to get t"
type textarea "x"
type textarea "how to get th"
type textarea "x"
type textarea "how to get the"
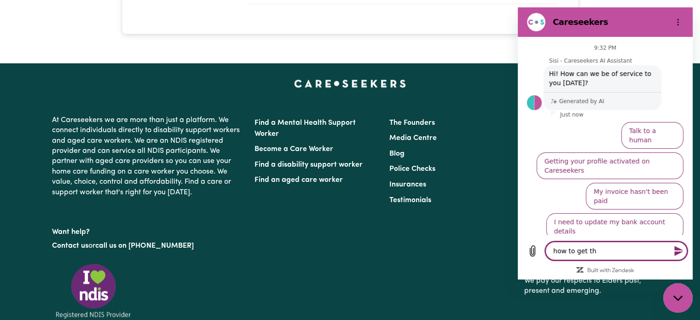
type textarea "x"
type textarea "how to get the"
type textarea "x"
type textarea "how to get the b"
type textarea "x"
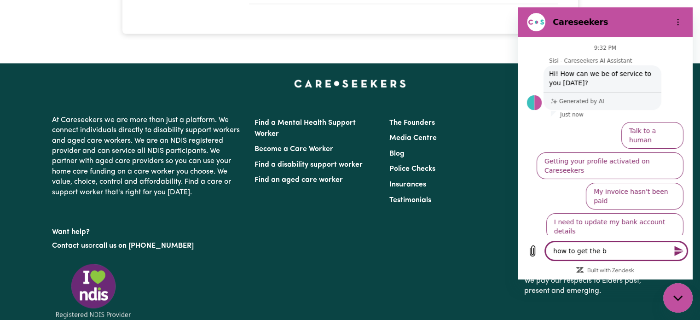
type textarea "how to get the ba"
type textarea "x"
type textarea "how to get the bad"
type textarea "x"
type textarea "how to get the badg"
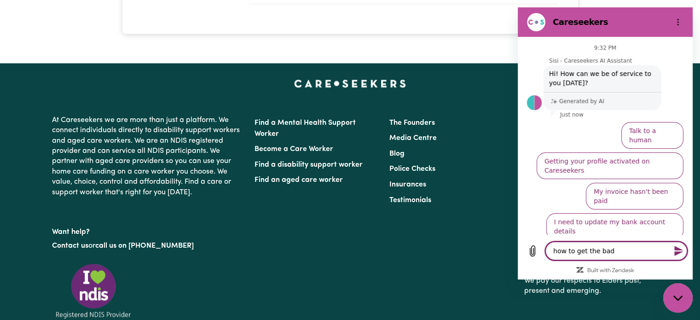
type textarea "x"
type textarea "how to get the badge"
type textarea "x"
type textarea "how to get the badges"
type textarea "x"
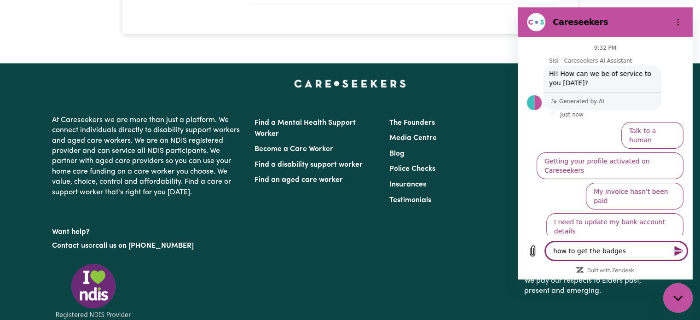
type textarea "how to get the badges"
click at [672, 250] on button "Send message" at bounding box center [677, 251] width 18 height 18
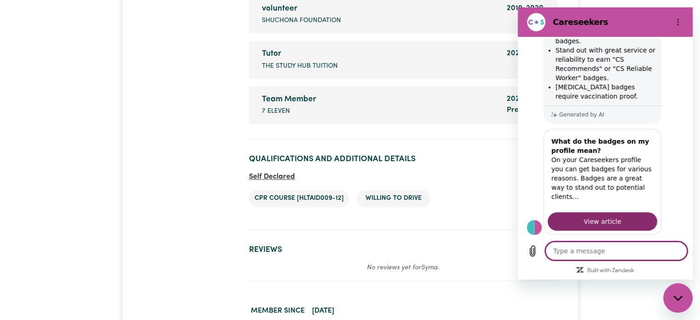
scroll to position [1375, 0]
type textarea "x"
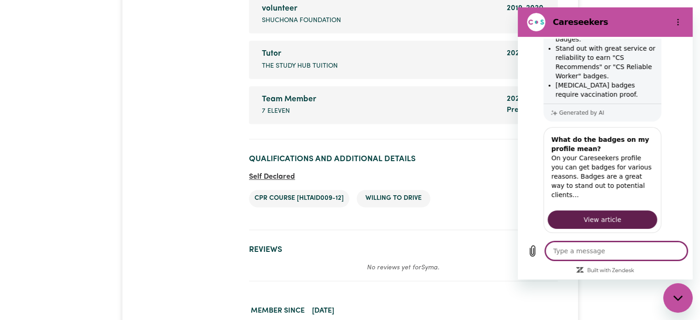
scroll to position [243, 0]
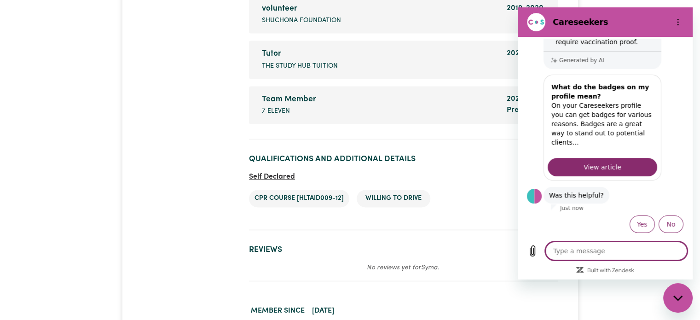
click at [610, 254] on textarea at bounding box center [616, 251] width 142 height 18
type textarea "w"
type textarea "x"
type textarea "wh"
type textarea "x"
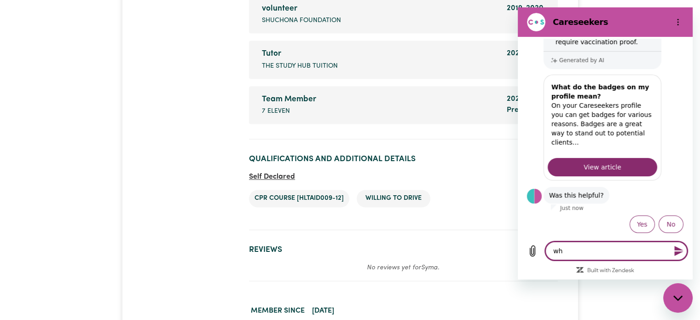
type textarea "whe"
type textarea "x"
type textarea "wher"
type textarea "x"
type textarea "where"
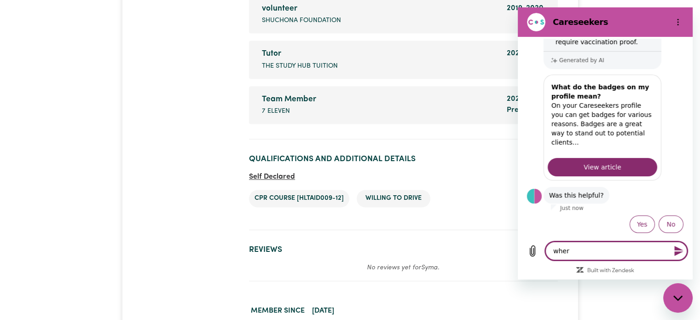
type textarea "x"
type textarea "where"
type textarea "x"
type textarea "where t"
type textarea "x"
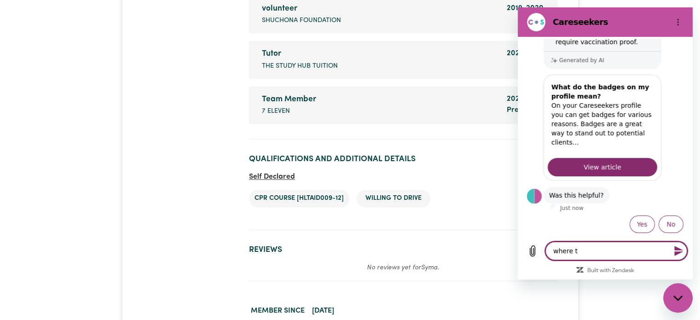
type textarea "where to"
type textarea "x"
type textarea "where to"
type textarea "x"
type textarea "where to s"
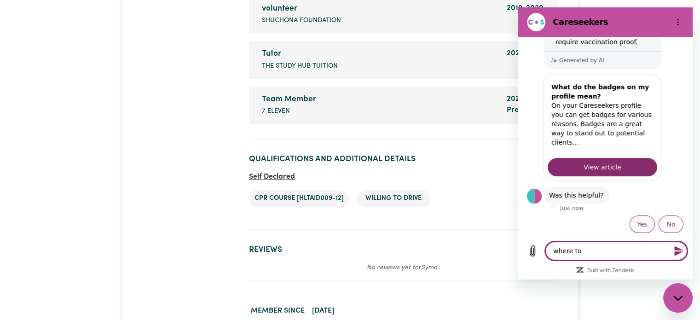
type textarea "x"
type textarea "where to su"
type textarea "x"
type textarea "where to sub"
type textarea "x"
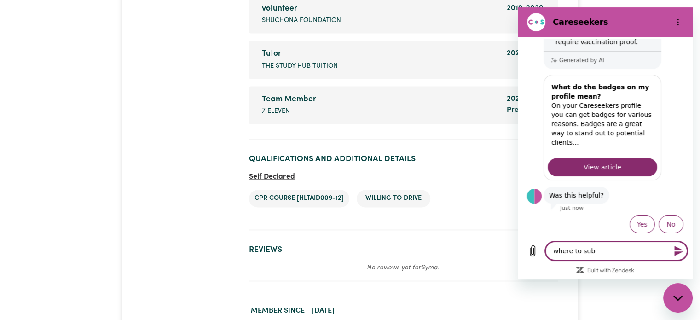
type textarea "where to subm"
type textarea "x"
type textarea "where to submi"
type textarea "x"
type textarea "where to submit"
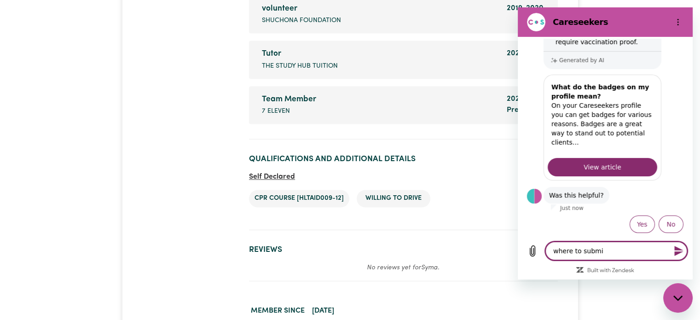
type textarea "x"
type textarea "where to submit"
type textarea "x"
type textarea "where to submit t"
type textarea "x"
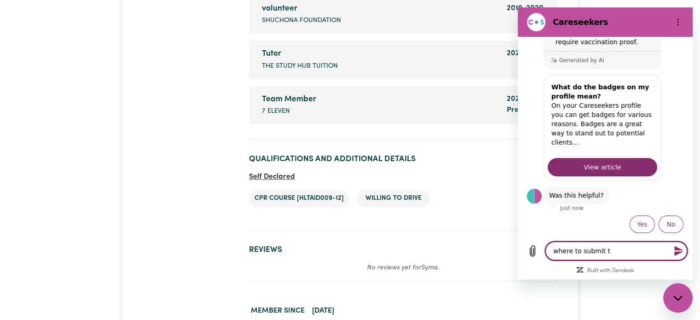
type textarea "where to submit th"
type textarea "x"
type textarea "where to submit the"
type textarea "x"
type textarea "where to submit the"
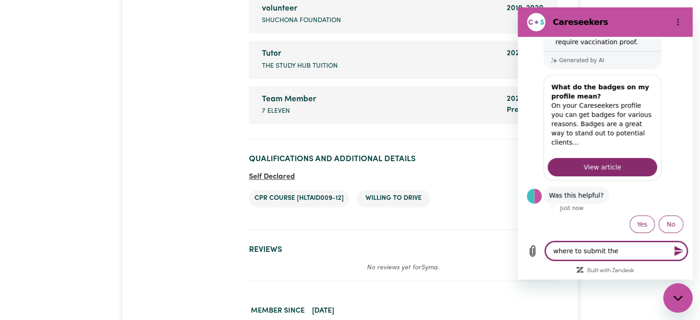
type textarea "x"
type textarea "where to submit the c"
type textarea "x"
type textarea "where to submit the ch"
type textarea "x"
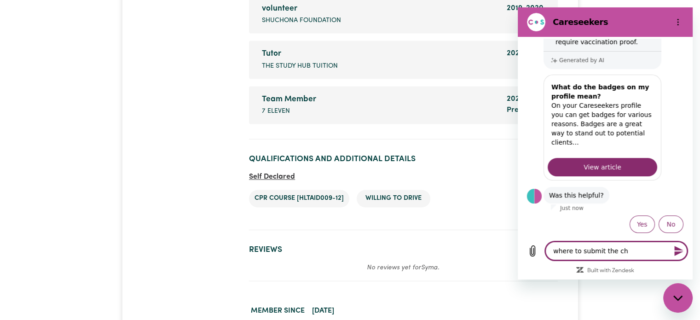
type textarea "where to submit the che"
type textarea "x"
type textarea "where to submit the chec"
type textarea "x"
type textarea "where to submit the check"
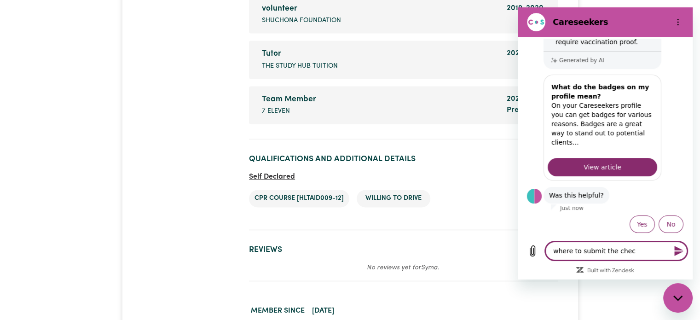
type textarea "x"
type textarea "where to submit the check?"
type textarea "x"
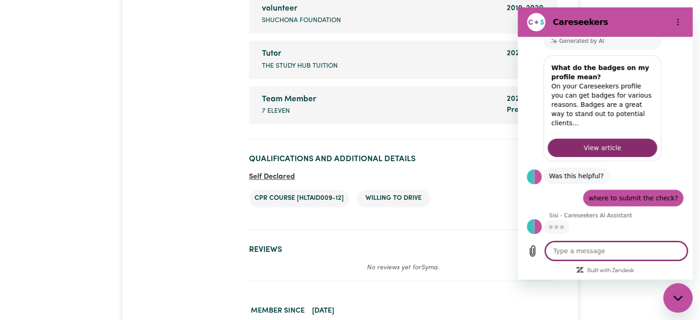
scroll to position [261, 0]
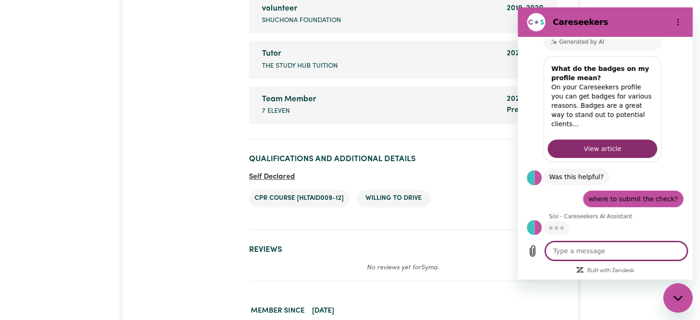
type textarea "x"
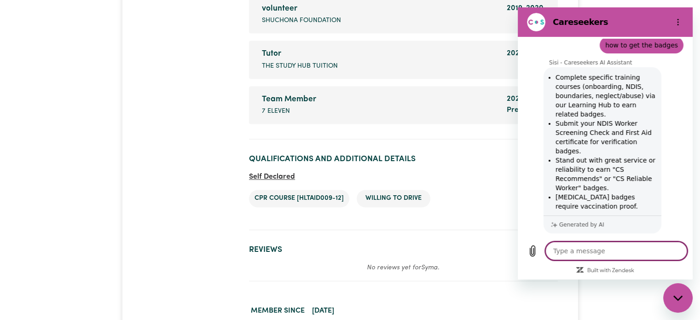
scroll to position [78, 0]
click at [593, 250] on textarea at bounding box center [616, 251] width 142 height 18
type textarea "w"
type textarea "x"
type textarea "wh"
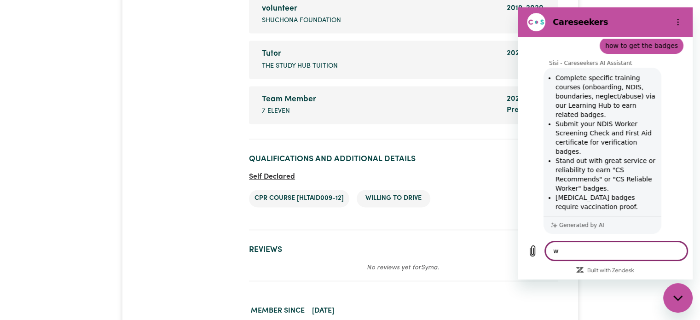
type textarea "x"
type textarea "whe"
type textarea "x"
type textarea "wher"
type textarea "x"
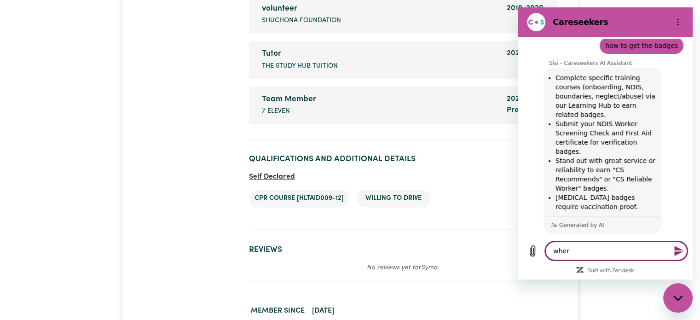
type textarea "where"
type textarea "x"
type textarea "where"
type textarea "x"
type textarea "where t"
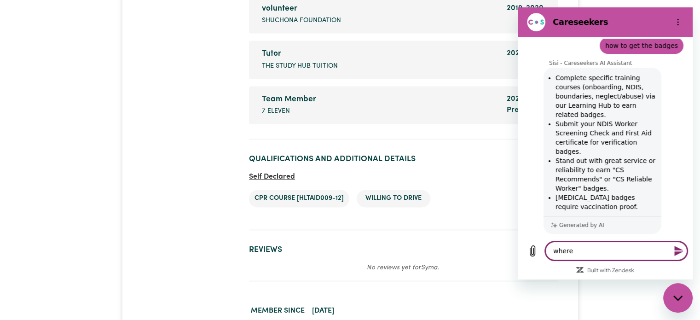
type textarea "x"
type textarea "where to"
type textarea "x"
type textarea "where to"
type textarea "x"
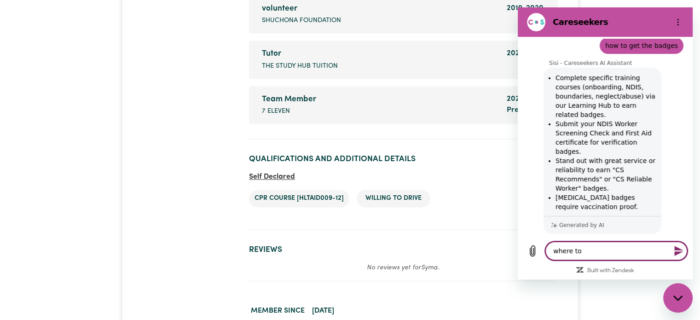
type textarea "where to s"
type textarea "x"
type textarea "where to su"
type textarea "x"
type textarea "where to sub"
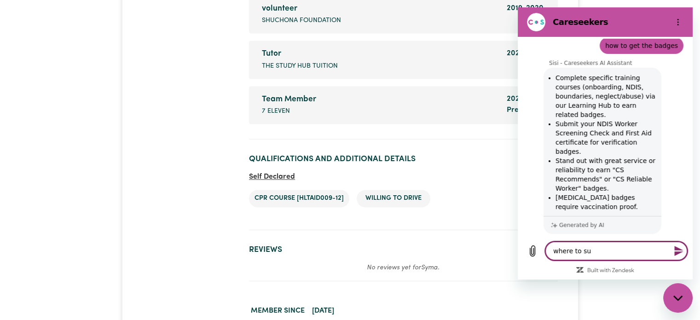
type textarea "x"
type textarea "where to subm"
type textarea "x"
type textarea "where to submi"
type textarea "x"
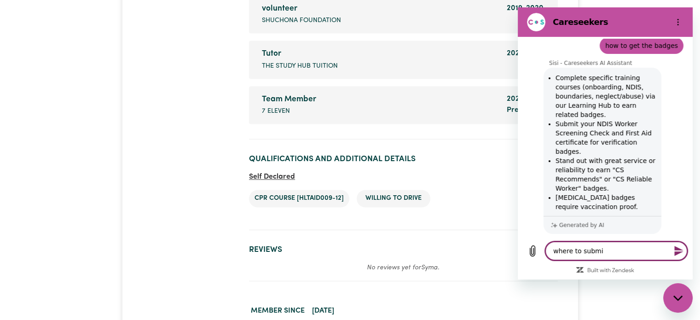
type textarea "where to submit"
type textarea "x"
type textarea "where to submit"
type textarea "x"
type textarea "where to submit r"
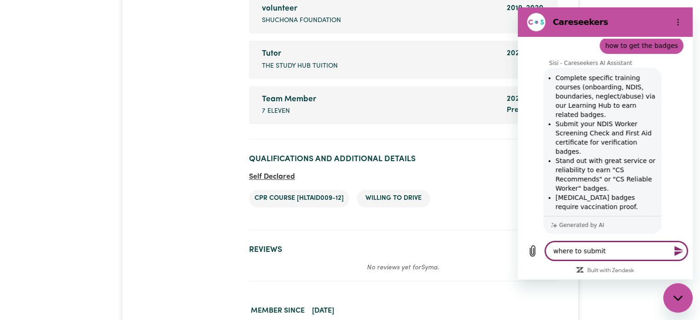
type textarea "x"
type textarea "where to submit rh"
type textarea "x"
type textarea "where to submit rhe"
type textarea "x"
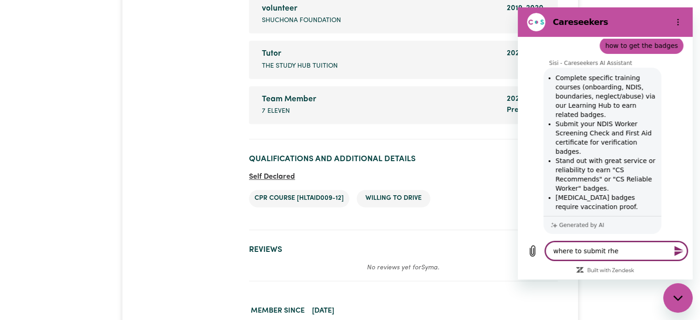
type textarea "where to submit rh"
type textarea "x"
type textarea "where to submit r"
type textarea "x"
type textarea "where to submit"
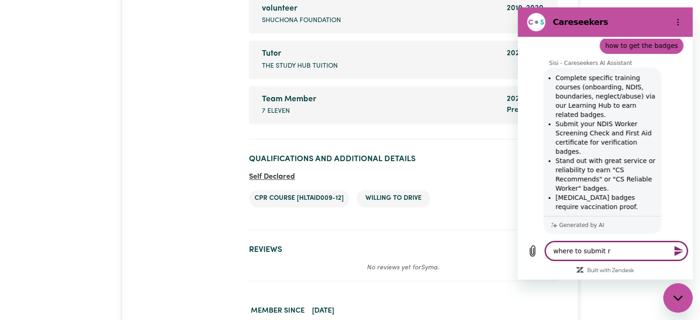
type textarea "x"
type textarea "where to submit t"
type textarea "x"
type textarea "where to submit th"
type textarea "x"
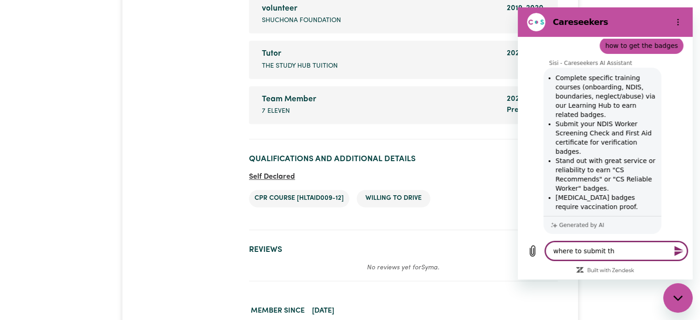
type textarea "where to submit the"
type textarea "x"
type textarea "where to submit the"
type textarea "x"
type textarea "where to submit the n"
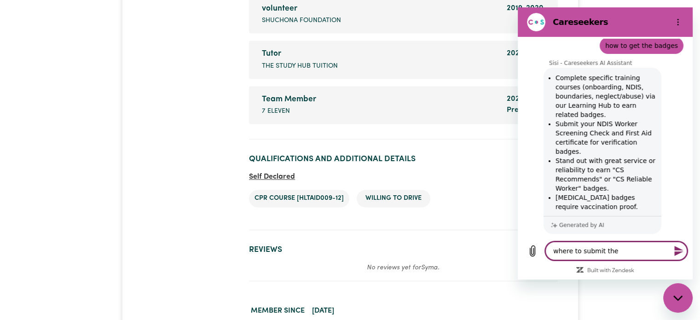
type textarea "x"
type textarea "where to submit the nd"
type textarea "x"
type textarea "where to submit the ndi"
type textarea "x"
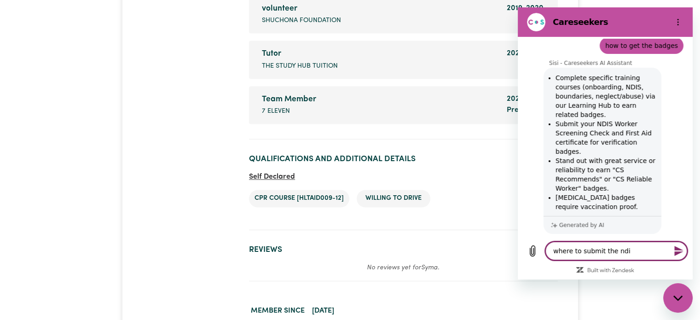
type textarea "where to submit the ndis"
type textarea "x"
type textarea "where to submit the ndis"
type textarea "x"
type textarea "where to submit the ndis w"
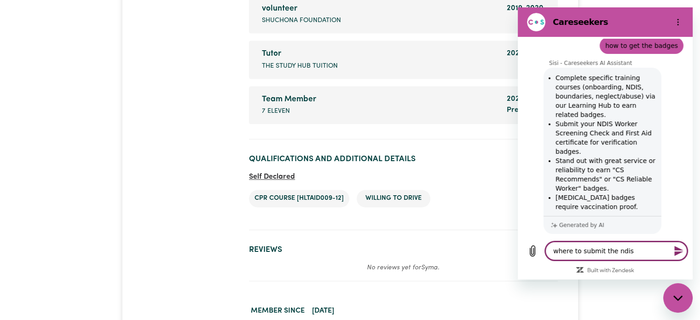
type textarea "x"
type textarea "where to submit the ndis wo"
type textarea "x"
type textarea "where to submit the ndis wor"
type textarea "x"
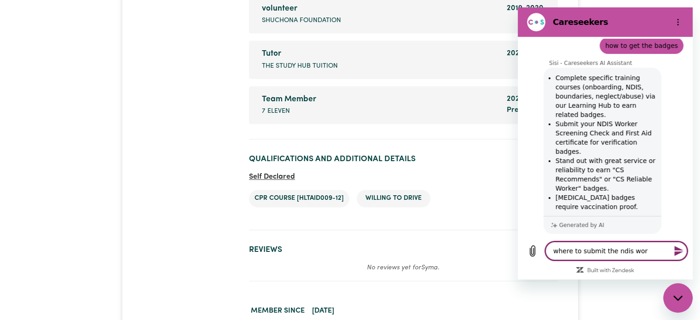
type textarea "where to submit the ndis work"
type textarea "x"
type textarea "where to submit the ndis worke"
type textarea "x"
type textarea "where to submit the ndis worker"
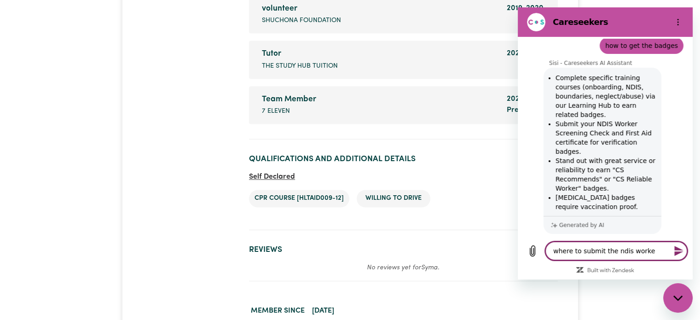
type textarea "x"
type textarea "where to submit the ndis worker"
type textarea "x"
type textarea "where to submit the ndis worker c"
type textarea "x"
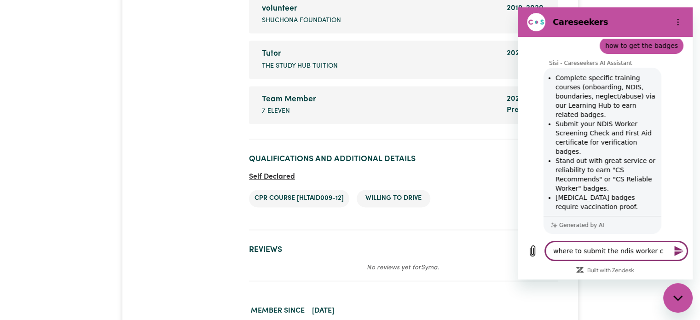
type textarea "where to submit the ndis worker"
type textarea "x"
type textarea "where to submit the ndis worker s"
type textarea "x"
type textarea "where to submit the ndis worker sc"
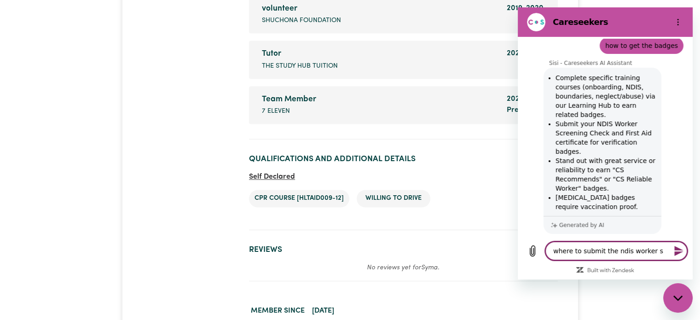
type textarea "x"
type textarea "where to submit the ndis worker scr"
type textarea "x"
type textarea "where to submit the ndis worker scre"
type textarea "x"
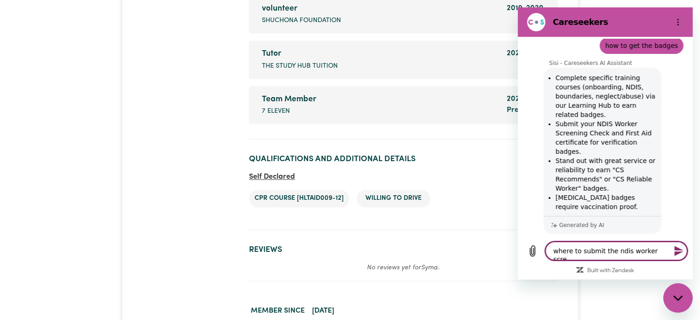
type textarea "where to submit the ndis worker scree"
type textarea "x"
type textarea "where to submit the ndis worker screen"
type textarea "x"
type textarea "where to submit the ndis worker screeni"
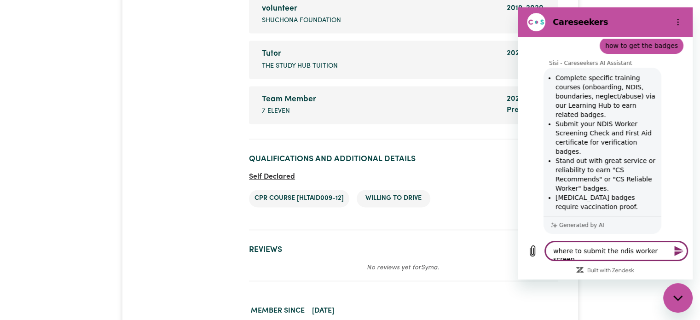
type textarea "x"
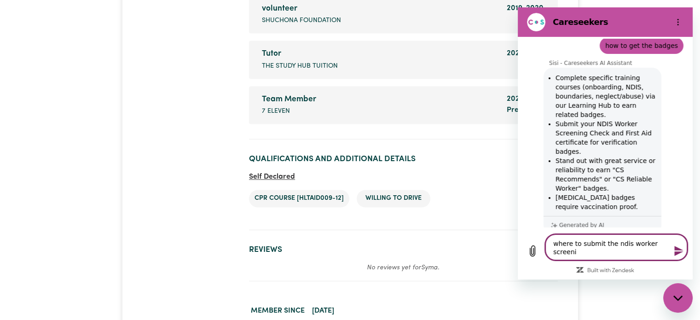
type textarea "where to submit the ndis worker screenin"
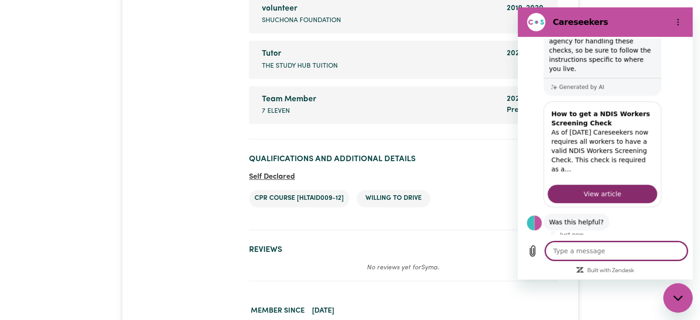
scroll to position [629, 0]
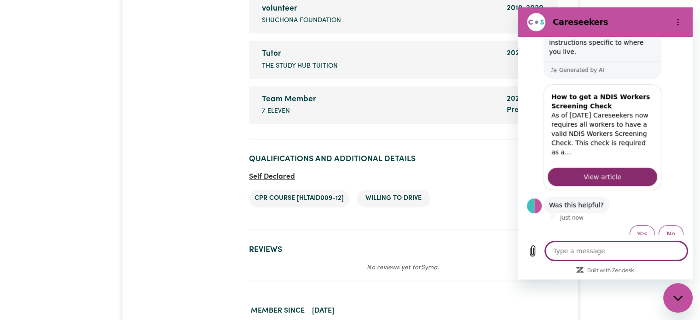
click at [586, 248] on textarea at bounding box center [616, 251] width 142 height 18
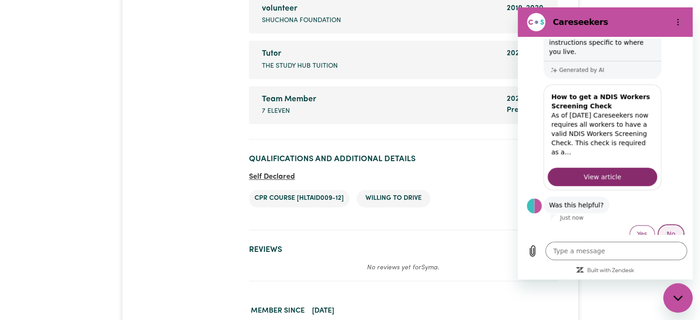
click at [665, 229] on button "No" at bounding box center [670, 233] width 25 height 17
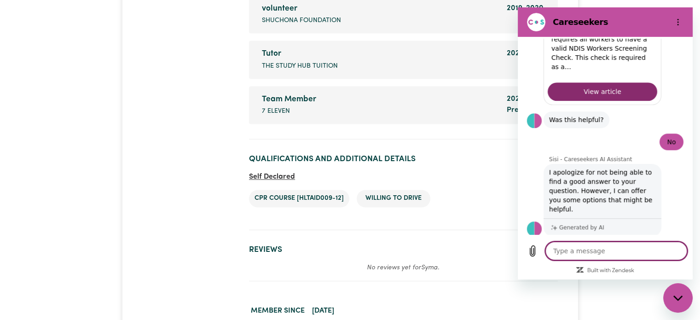
scroll to position [830, 0]
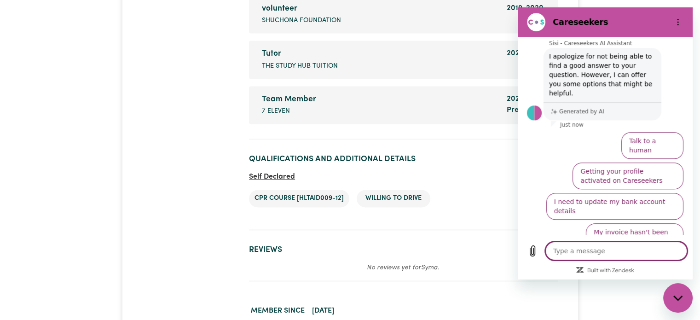
click at [614, 246] on textarea at bounding box center [616, 251] width 142 height 18
click at [598, 246] on textarea at bounding box center [616, 251] width 142 height 18
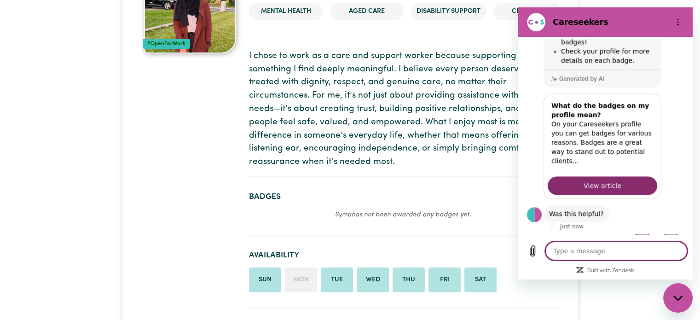
scroll to position [1065, 0]
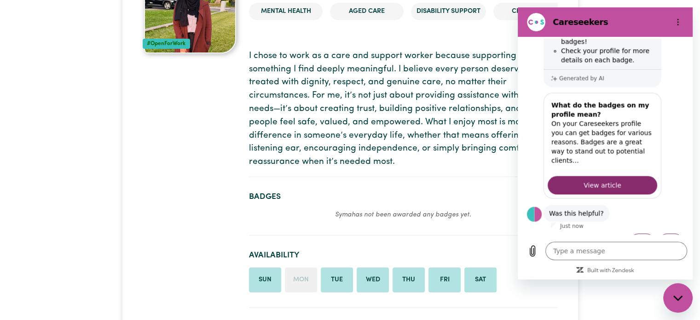
click at [469, 153] on p "I chose to work as a care and support worker because supporting others is somet…" at bounding box center [403, 109] width 309 height 119
click at [678, 13] on button "Options menu" at bounding box center [677, 22] width 18 height 18
click at [452, 157] on p "I chose to work as a care and support worker because supporting others is somet…" at bounding box center [403, 109] width 309 height 119
click at [588, 176] on link "View article" at bounding box center [601, 185] width 109 height 18
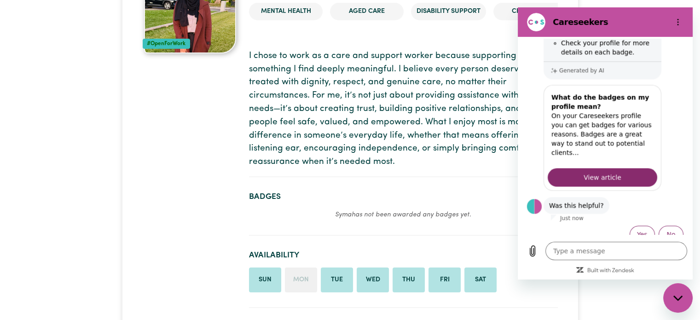
click at [418, 135] on p "I chose to work as a care and support worker because supporting others is somet…" at bounding box center [403, 109] width 309 height 119
click at [410, 215] on em "Syma has not been awarded any badges yet." at bounding box center [403, 214] width 136 height 7
click at [671, 298] on div "Close messaging window" at bounding box center [678, 298] width 28 height 28
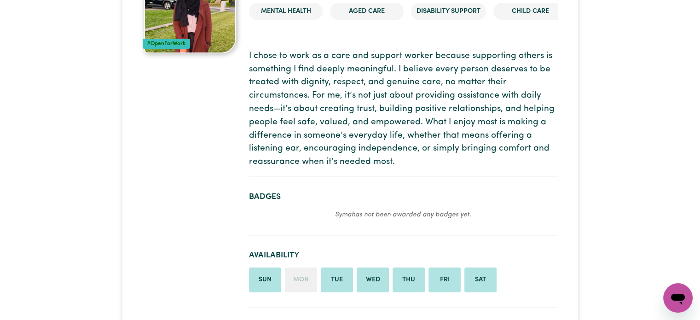
scroll to position [0, 0]
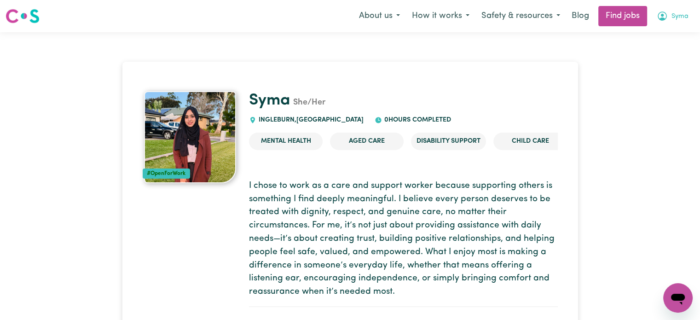
click at [673, 14] on span "Syma" at bounding box center [679, 17] width 17 height 10
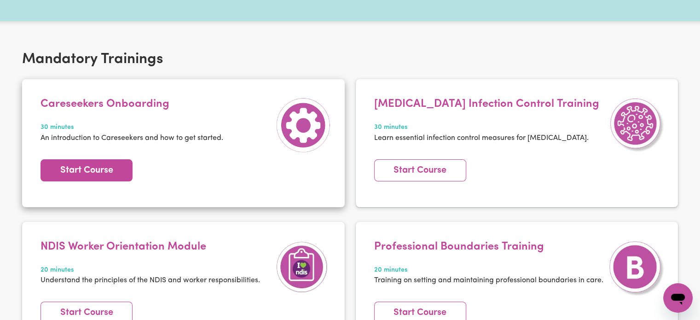
click at [93, 176] on link "Start Course" at bounding box center [86, 170] width 92 height 22
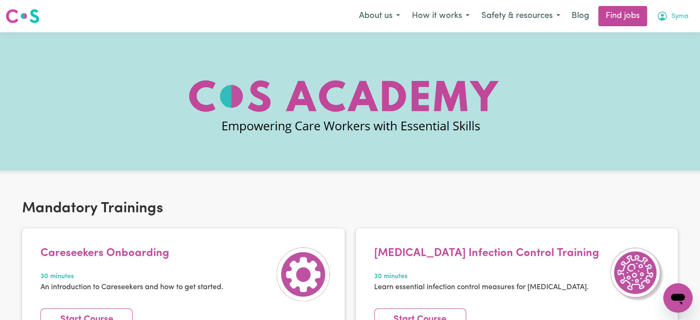
click at [671, 16] on span "Syma" at bounding box center [679, 17] width 17 height 10
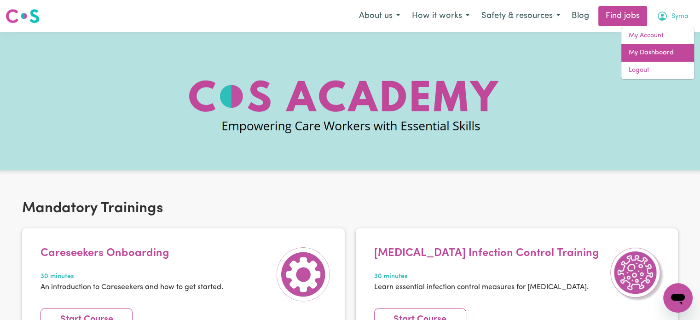
click at [635, 47] on link "My Dashboard" at bounding box center [657, 52] width 73 height 17
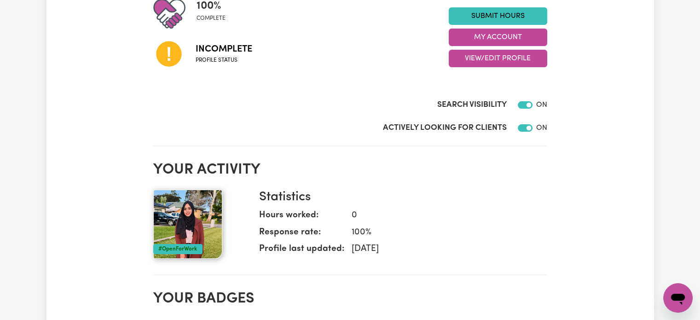
scroll to position [129, 0]
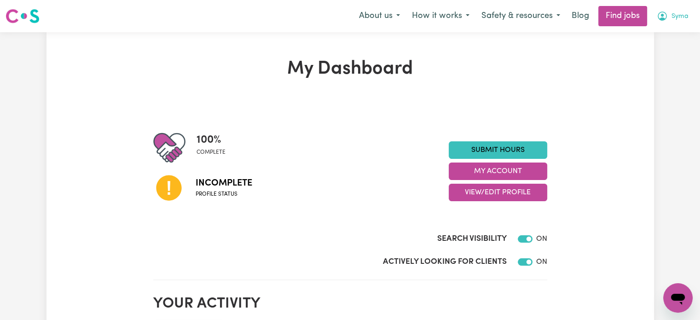
click at [669, 19] on button "Syma" at bounding box center [672, 15] width 44 height 19
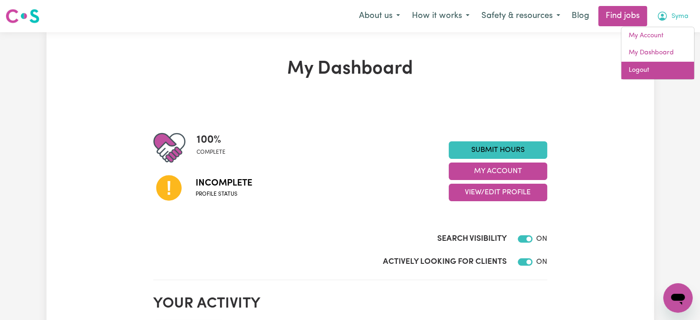
click at [644, 72] on link "Logout" at bounding box center [657, 70] width 73 height 17
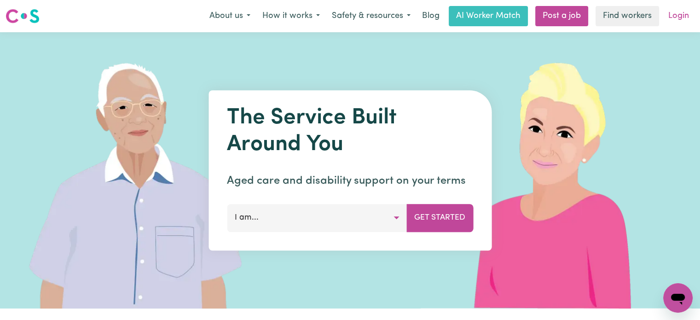
click at [672, 13] on link "Login" at bounding box center [678, 16] width 32 height 20
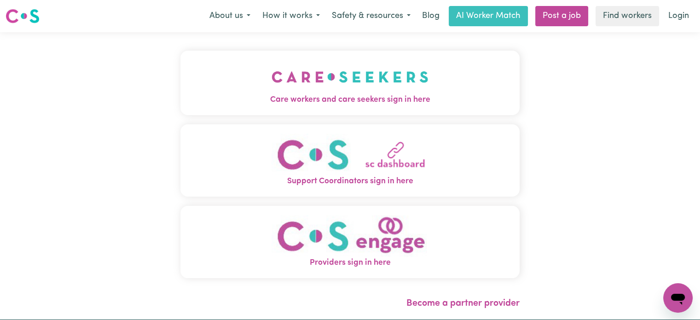
click at [475, 89] on button "Care workers and care seekers sign in here" at bounding box center [349, 83] width 339 height 64
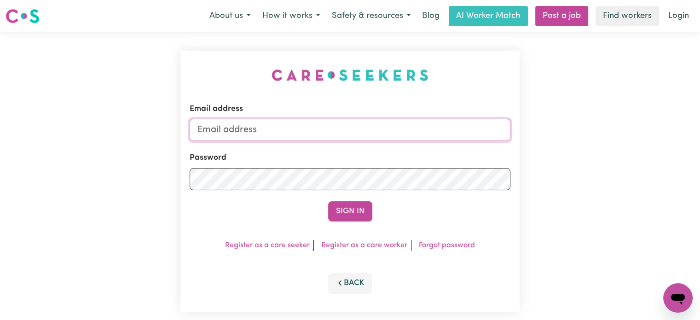
type input "[EMAIL_ADDRESS][DOMAIN_NAME]"
click at [362, 207] on button "Sign In" at bounding box center [350, 211] width 44 height 20
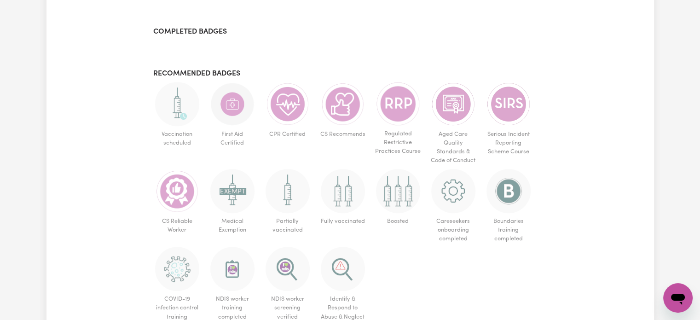
scroll to position [542, 0]
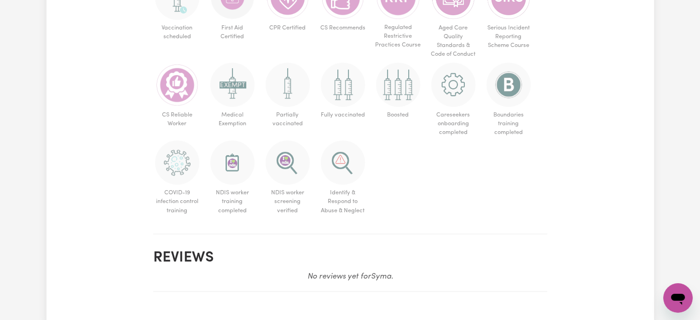
click at [407, 198] on ul "Vaccination scheduled First Aid Certified CPR Certified CS Recommends Regulated…" at bounding box center [350, 97] width 394 height 243
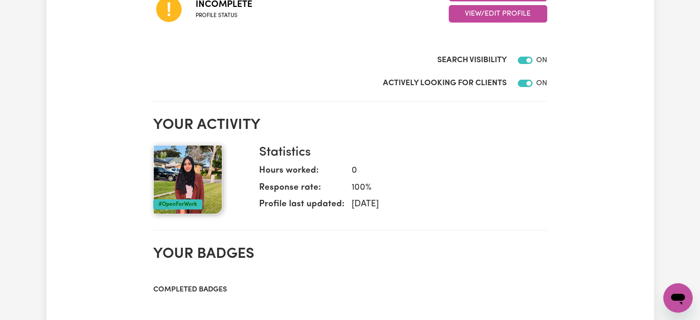
scroll to position [0, 0]
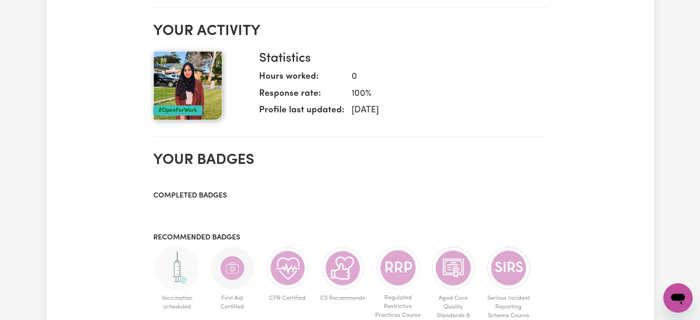
scroll to position [342, 0]
